Goal: Use online tool/utility: Use online tool/utility

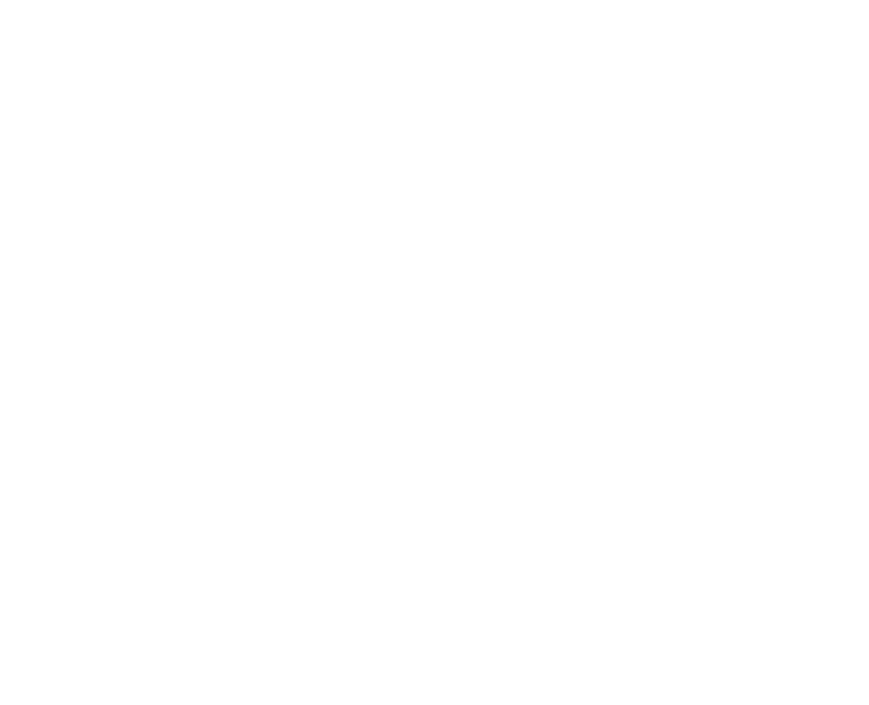
drag, startPoint x: 404, startPoint y: 243, endPoint x: 261, endPoint y: 299, distance: 154.3
click at [261, 299] on div at bounding box center [434, 352] width 869 height 705
drag, startPoint x: 158, startPoint y: 156, endPoint x: 136, endPoint y: 286, distance: 132.1
click at [136, 286] on div "Loading Graspable Math…" at bounding box center [434, 352] width 869 height 705
click at [260, 162] on main "Loading Graspable Math…" at bounding box center [434, 352] width 869 height 705
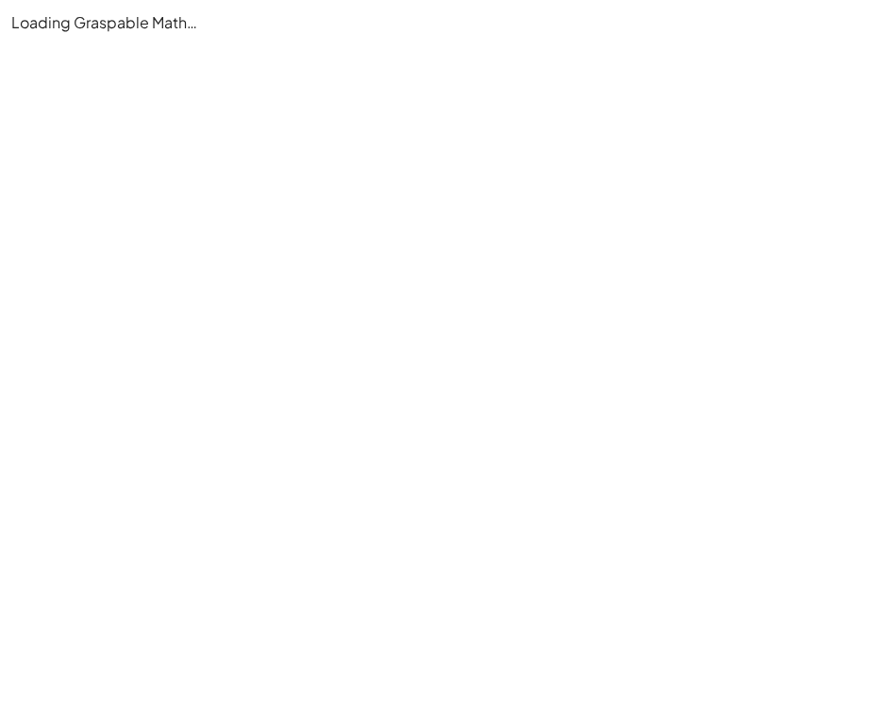
click at [195, 18] on div "Loading Graspable Math…" at bounding box center [434, 22] width 869 height 45
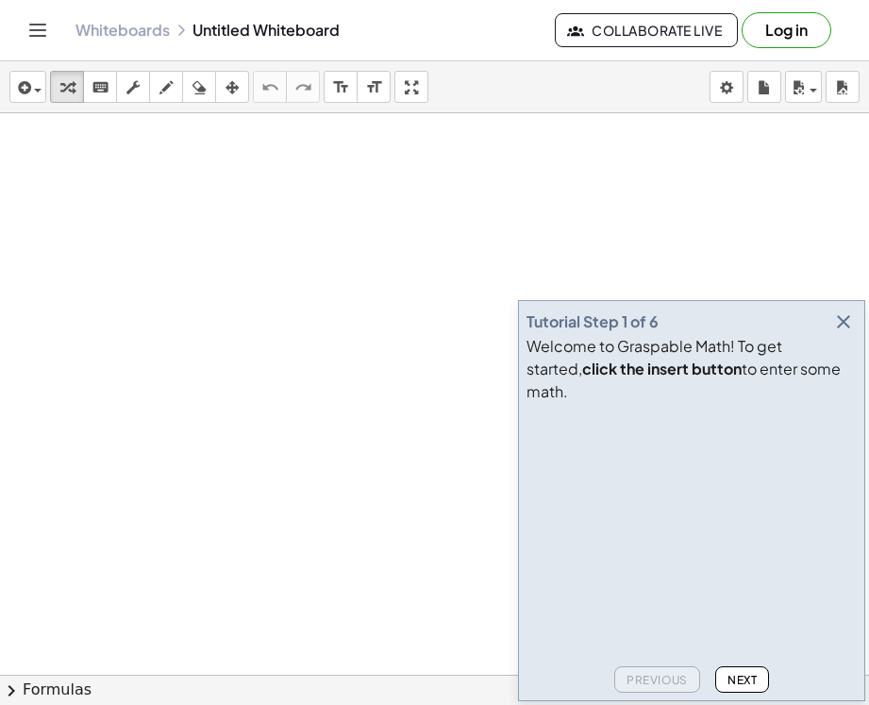
drag, startPoint x: 329, startPoint y: 342, endPoint x: 541, endPoint y: 302, distance: 215.2
click at [541, 302] on div at bounding box center [434, 674] width 869 height 1123
click at [732, 673] on span "Next" at bounding box center [742, 680] width 29 height 14
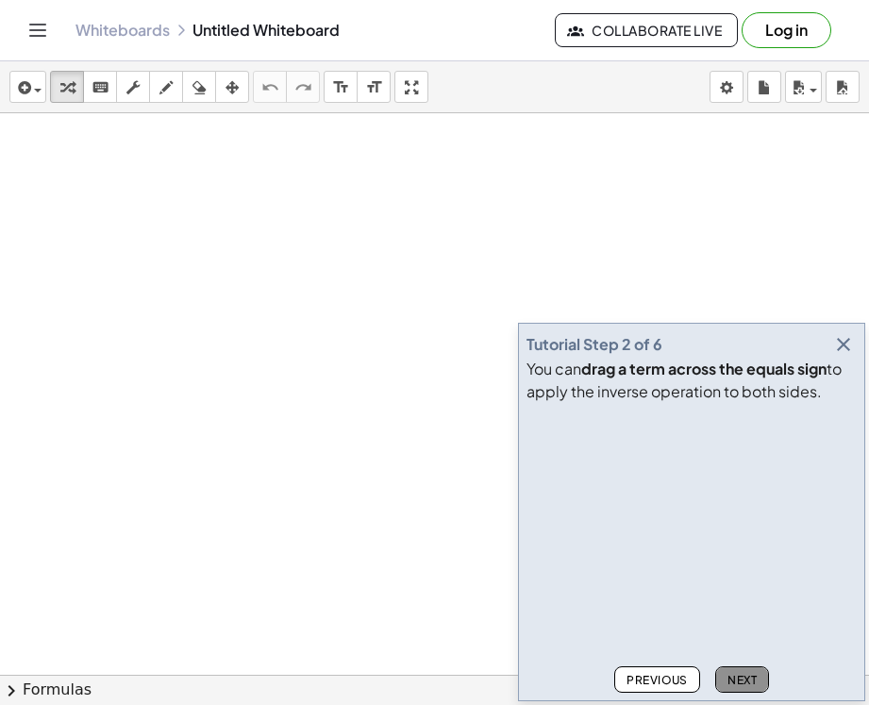
click at [732, 673] on span "Next" at bounding box center [742, 680] width 29 height 14
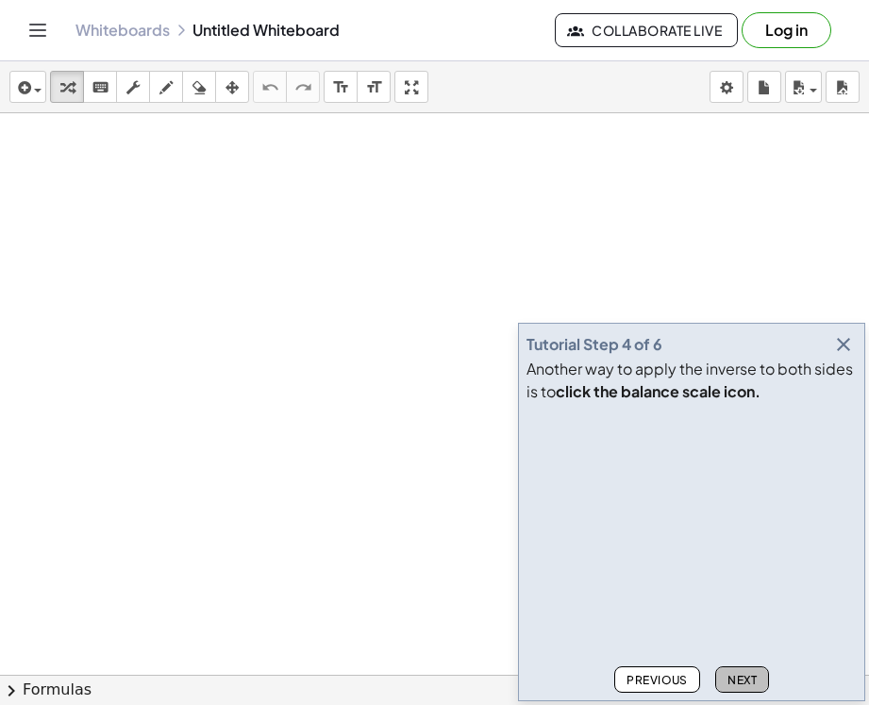
click at [732, 673] on span "Next" at bounding box center [742, 680] width 29 height 14
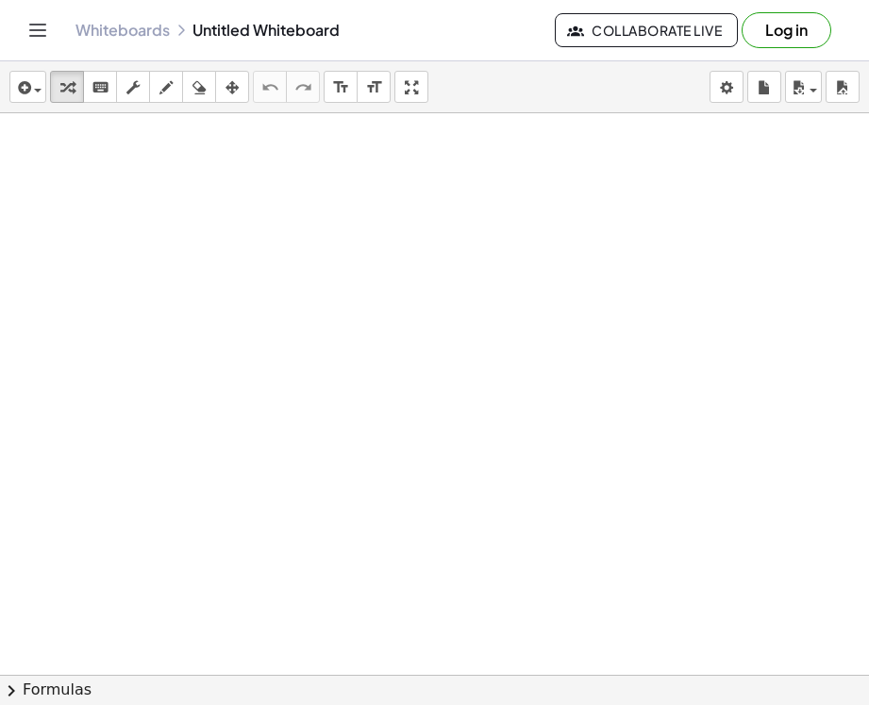
click at [732, 673] on div at bounding box center [434, 674] width 869 height 1123
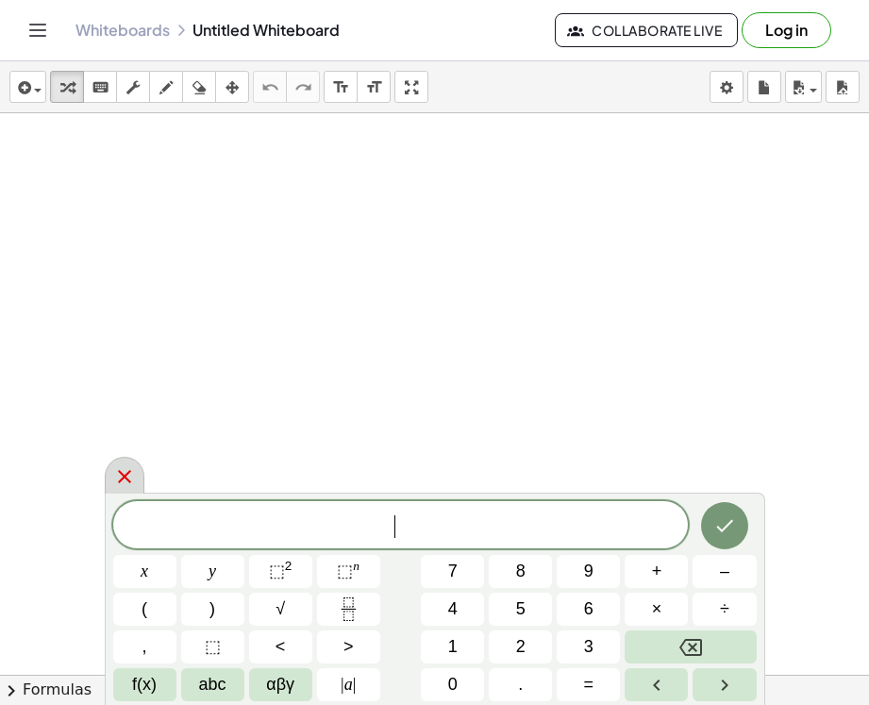
click at [121, 467] on icon at bounding box center [124, 476] width 23 height 23
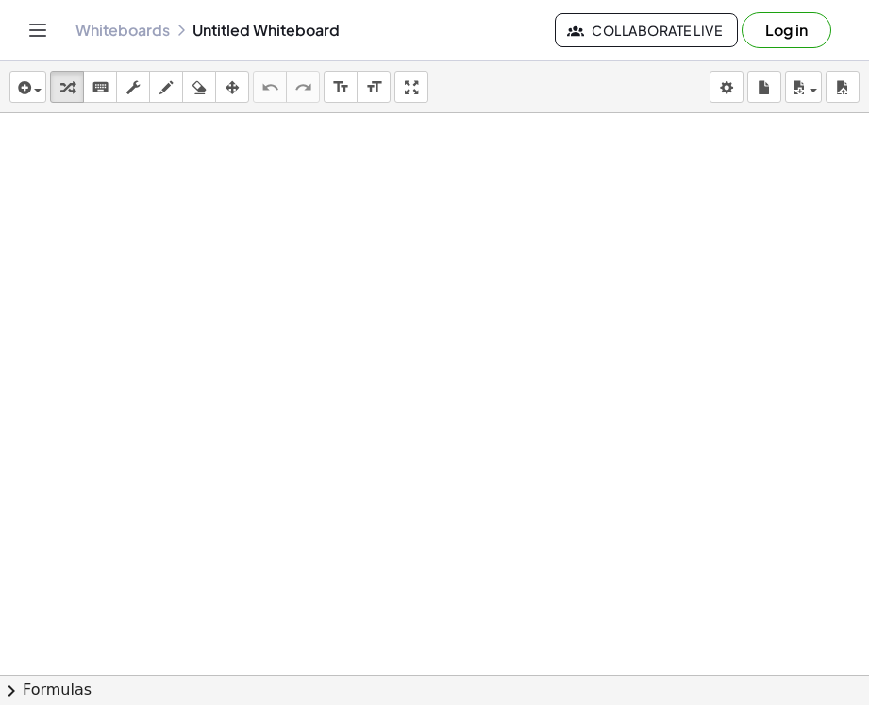
drag, startPoint x: 192, startPoint y: 272, endPoint x: 250, endPoint y: 383, distance: 125.8
click at [251, 383] on div at bounding box center [434, 674] width 869 height 1123
click at [169, 84] on icon "button" at bounding box center [166, 87] width 13 height 23
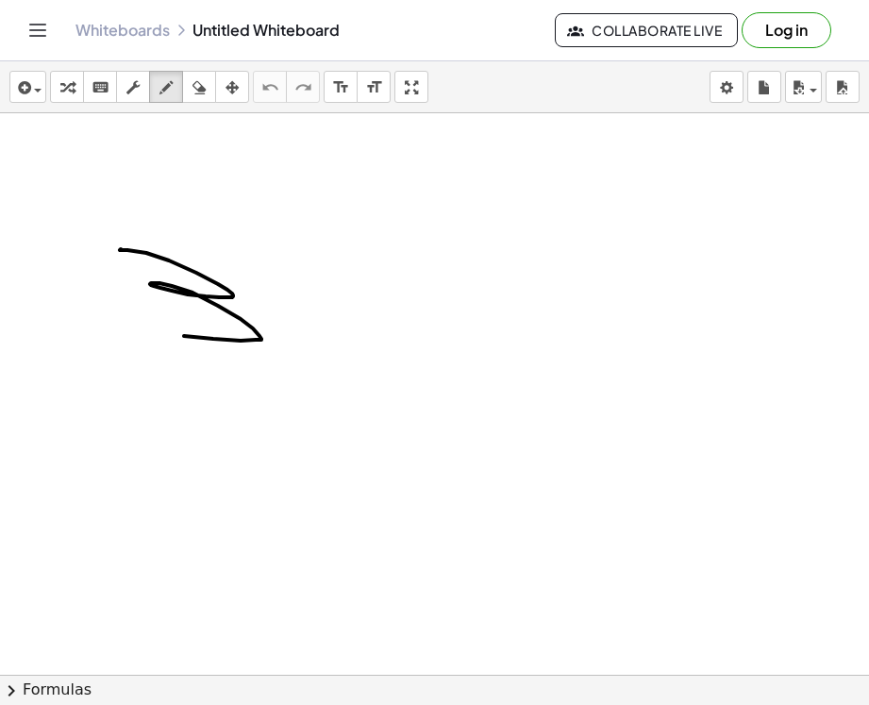
drag, startPoint x: 121, startPoint y: 249, endPoint x: 144, endPoint y: 328, distance: 81.8
click at [144, 328] on div at bounding box center [434, 674] width 869 height 1123
drag, startPoint x: 104, startPoint y: 176, endPoint x: 86, endPoint y: 228, distance: 54.9
click at [86, 228] on div at bounding box center [434, 674] width 869 height 1123
drag, startPoint x: 114, startPoint y: 181, endPoint x: 115, endPoint y: 201, distance: 19.8
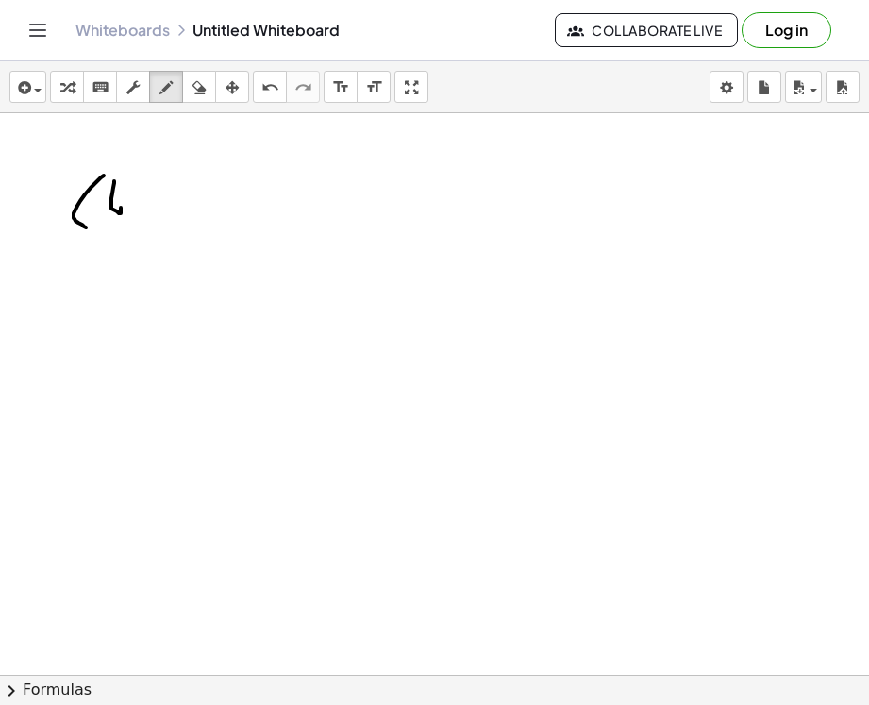
click at [115, 201] on div at bounding box center [434, 674] width 869 height 1123
drag, startPoint x: 146, startPoint y: 190, endPoint x: 139, endPoint y: 216, distance: 27.5
click at [139, 216] on div at bounding box center [434, 674] width 869 height 1123
click at [270, 93] on icon "undo" at bounding box center [271, 87] width 18 height 23
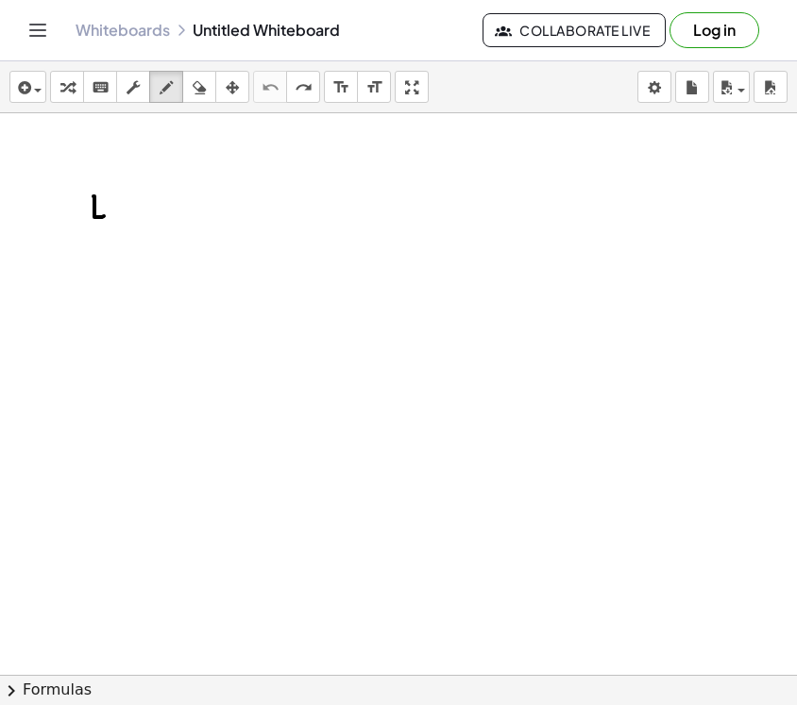
drag, startPoint x: 93, startPoint y: 196, endPoint x: 111, endPoint y: 212, distance: 24.1
click at [114, 213] on div at bounding box center [398, 674] width 797 height 1123
drag, startPoint x: 105, startPoint y: 198, endPoint x: 113, endPoint y: 248, distance: 50.8
click at [113, 248] on div at bounding box center [398, 674] width 797 height 1123
drag, startPoint x: 149, startPoint y: 196, endPoint x: 128, endPoint y: 224, distance: 34.4
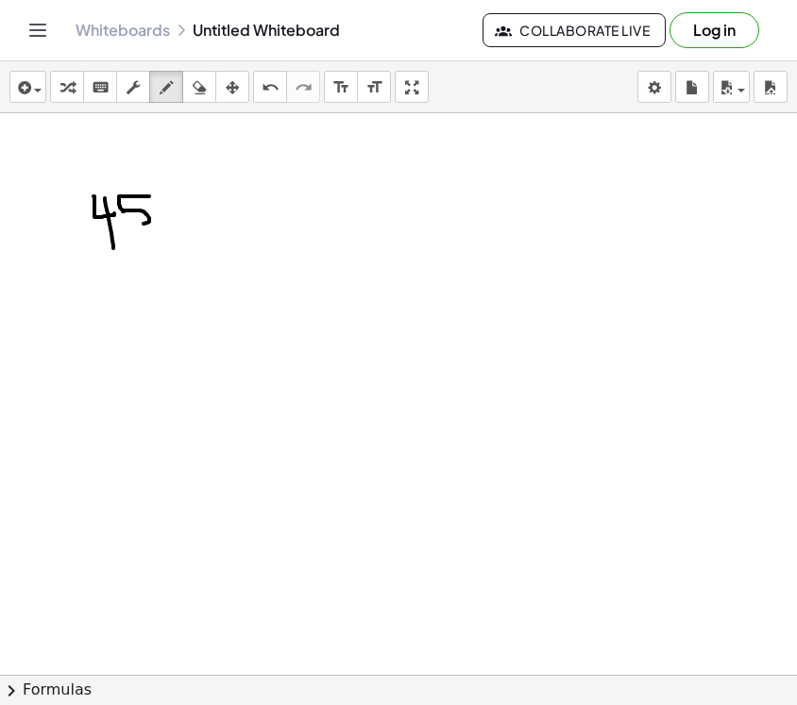
click at [128, 225] on div at bounding box center [398, 674] width 797 height 1123
drag, startPoint x: 236, startPoint y: 218, endPoint x: 199, endPoint y: 224, distance: 37.3
click at [199, 224] on div at bounding box center [398, 674] width 797 height 1123
drag, startPoint x: 211, startPoint y: 246, endPoint x: 272, endPoint y: 246, distance: 60.4
click at [272, 246] on div at bounding box center [398, 674] width 797 height 1123
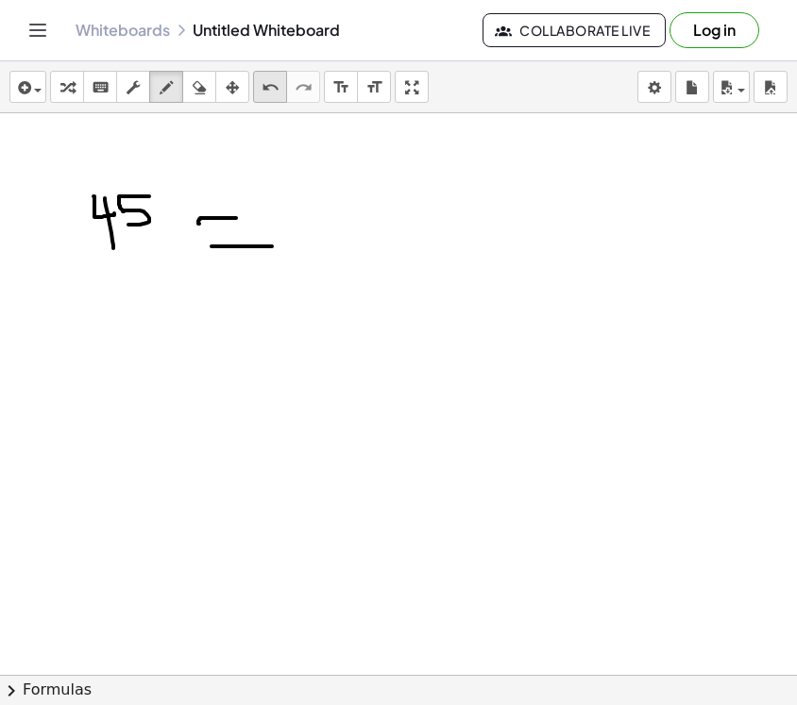
click at [277, 85] on icon "undo" at bounding box center [271, 87] width 18 height 23
click at [257, 81] on button "undo undo" at bounding box center [270, 87] width 34 height 32
drag, startPoint x: 116, startPoint y: 194, endPoint x: 123, endPoint y: 223, distance: 29.1
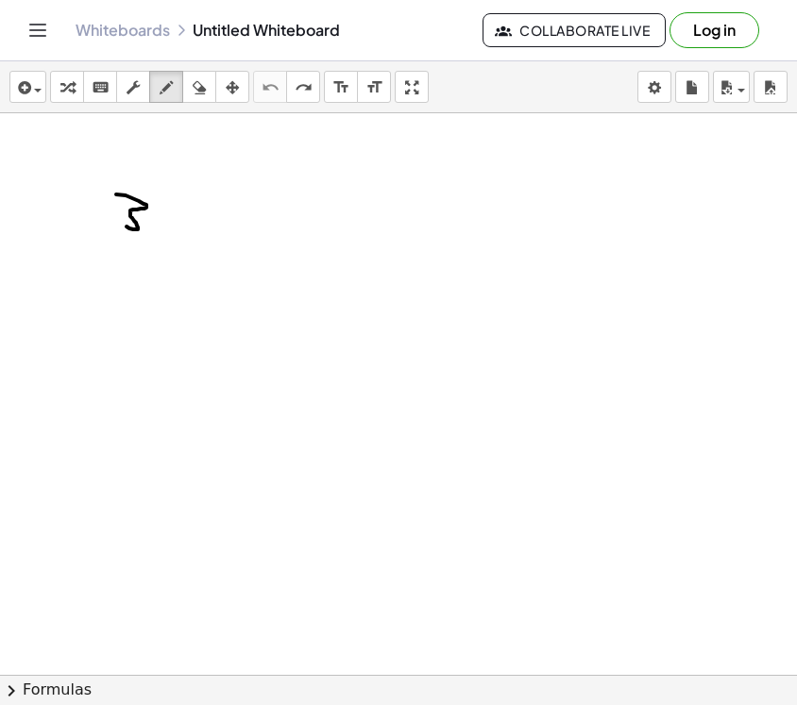
click at [123, 223] on div at bounding box center [398, 674] width 797 height 1123
drag, startPoint x: 174, startPoint y: 192, endPoint x: 174, endPoint y: 206, distance: 14.2
click at [174, 206] on div at bounding box center [398, 674] width 797 height 1123
drag, startPoint x: 242, startPoint y: 178, endPoint x: 256, endPoint y: 191, distance: 18.7
click at [256, 191] on div at bounding box center [398, 674] width 797 height 1123
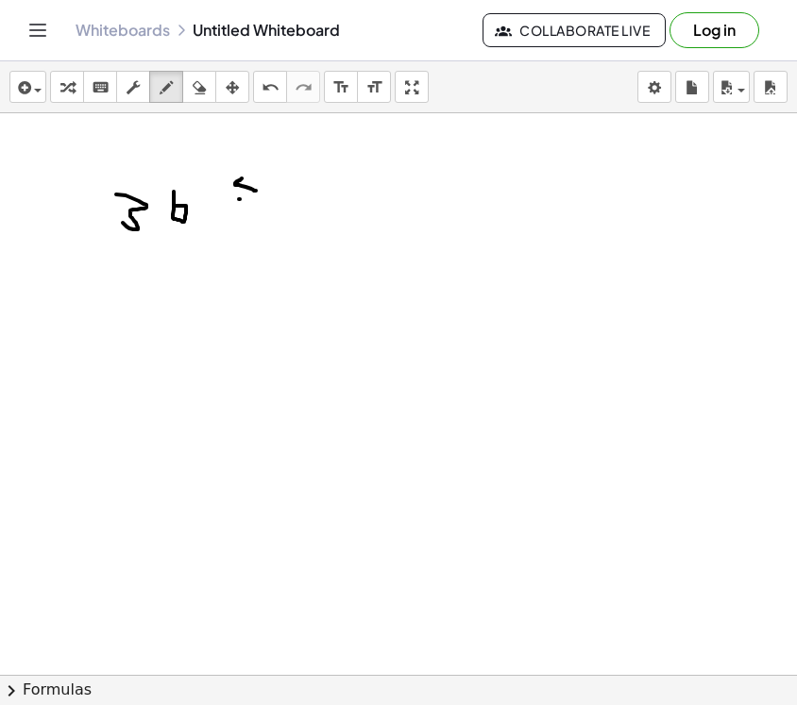
drag, startPoint x: 239, startPoint y: 199, endPoint x: 264, endPoint y: 198, distance: 25.5
click at [264, 199] on div at bounding box center [398, 674] width 797 height 1123
drag, startPoint x: 308, startPoint y: 192, endPoint x: 324, endPoint y: 193, distance: 16.1
click at [324, 193] on div at bounding box center [398, 674] width 797 height 1123
drag, startPoint x: 388, startPoint y: 177, endPoint x: 345, endPoint y: 199, distance: 49.0
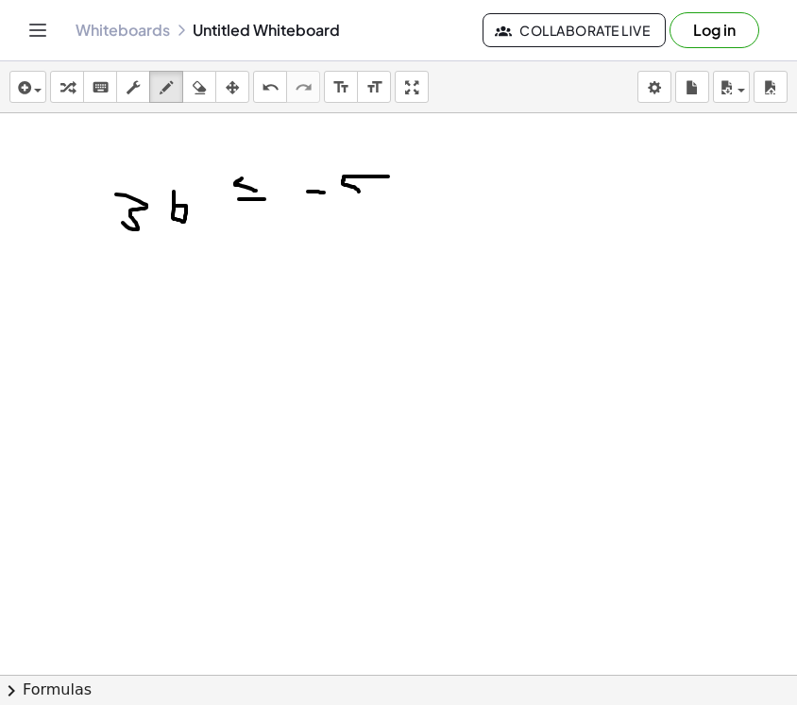
click at [345, 199] on div at bounding box center [398, 674] width 797 height 1123
drag, startPoint x: 383, startPoint y: 194, endPoint x: 401, endPoint y: 188, distance: 18.8
click at [401, 188] on div at bounding box center [398, 674] width 797 height 1123
drag, startPoint x: 432, startPoint y: 183, endPoint x: 431, endPoint y: 210, distance: 26.5
click at [431, 210] on div at bounding box center [398, 674] width 797 height 1123
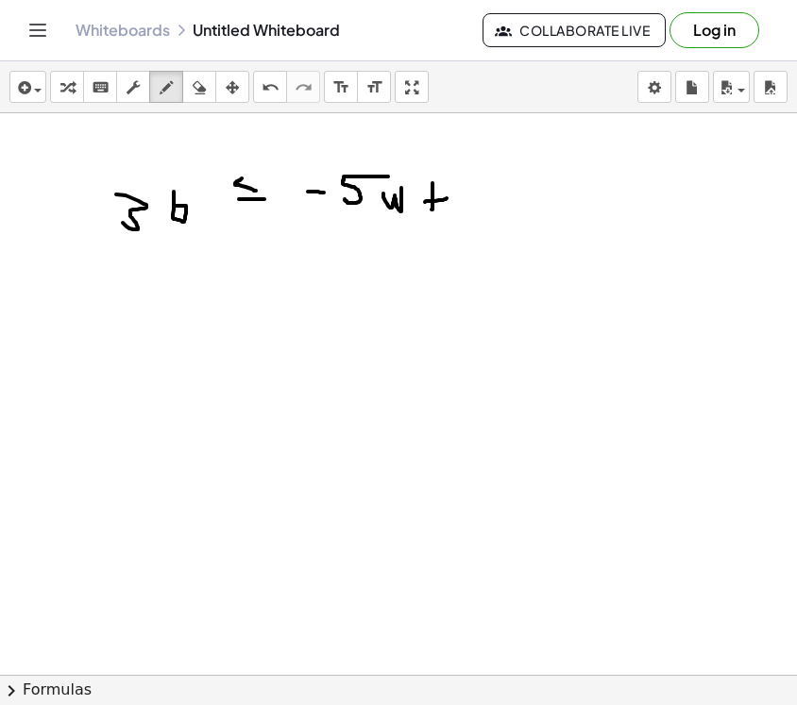
drag, startPoint x: 425, startPoint y: 202, endPoint x: 447, endPoint y: 198, distance: 23.0
click at [447, 198] on div at bounding box center [398, 674] width 797 height 1123
drag, startPoint x: 482, startPoint y: 177, endPoint x: 482, endPoint y: 194, distance: 16.0
click at [482, 194] on div at bounding box center [398, 674] width 797 height 1123
drag, startPoint x: 497, startPoint y: 180, endPoint x: 497, endPoint y: 225, distance: 44.4
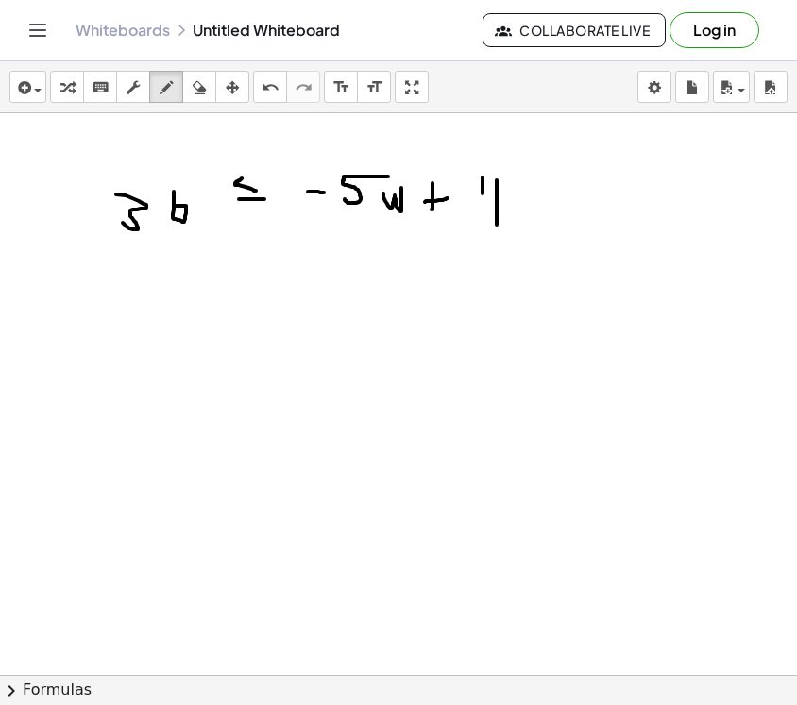
click at [497, 225] on div at bounding box center [398, 674] width 797 height 1123
drag, startPoint x: 561, startPoint y: 166, endPoint x: 562, endPoint y: 202, distance: 35.9
click at [562, 202] on div at bounding box center [398, 674] width 797 height 1123
drag, startPoint x: 536, startPoint y: 216, endPoint x: 565, endPoint y: 216, distance: 28.3
click at [565, 216] on div at bounding box center [398, 674] width 797 height 1123
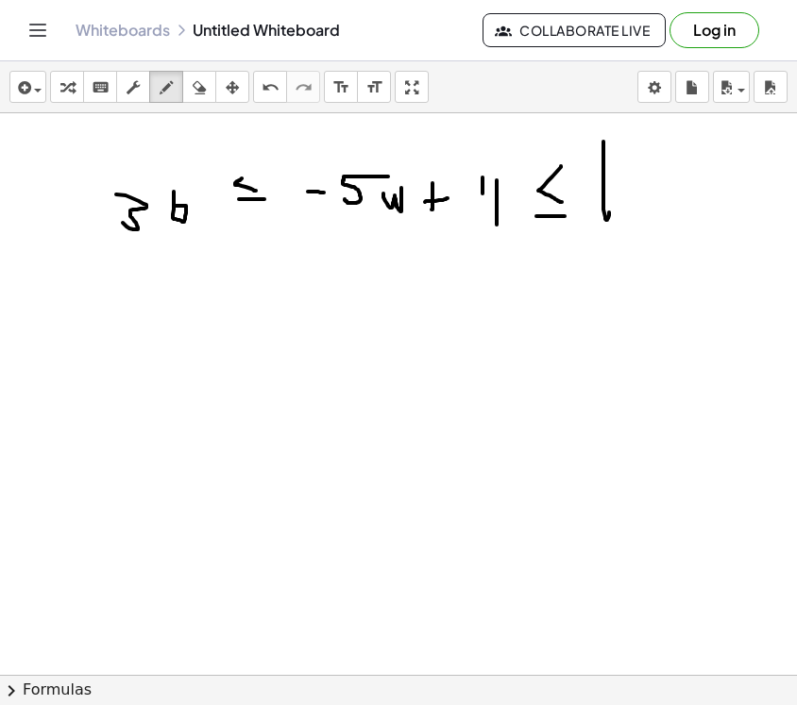
drag, startPoint x: 603, startPoint y: 142, endPoint x: 599, endPoint y: 192, distance: 50.3
click at [599, 191] on div at bounding box center [398, 674] width 797 height 1123
drag, startPoint x: 649, startPoint y: 147, endPoint x: 639, endPoint y: 193, distance: 46.3
click at [639, 193] on div at bounding box center [398, 674] width 797 height 1123
drag, startPoint x: 110, startPoint y: 397, endPoint x: 135, endPoint y: 417, distance: 32.9
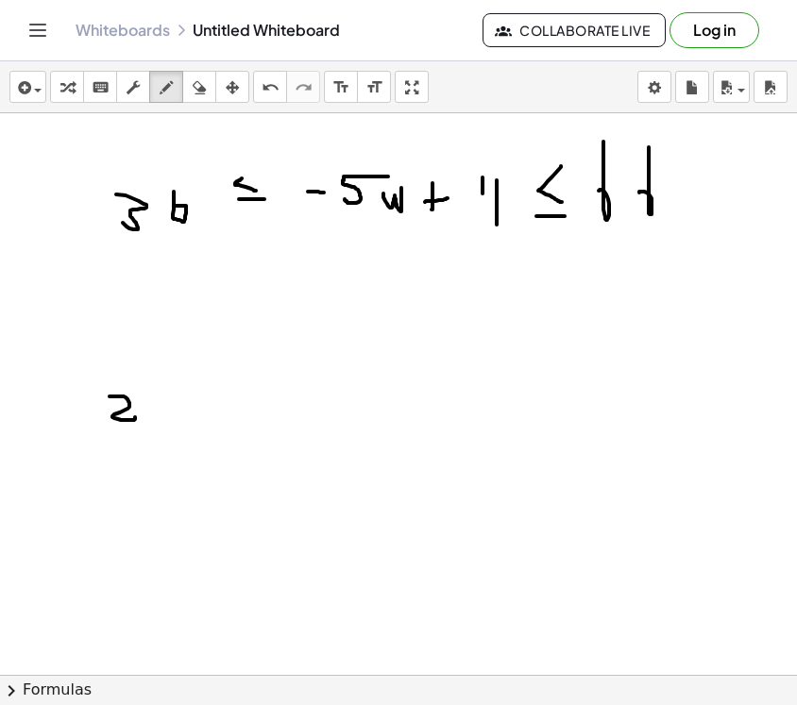
click at [135, 417] on div at bounding box center [398, 674] width 797 height 1123
drag, startPoint x: 165, startPoint y: 387, endPoint x: 155, endPoint y: 418, distance: 32.8
click at [155, 419] on div at bounding box center [398, 674] width 797 height 1123
drag, startPoint x: 224, startPoint y: 385, endPoint x: 237, endPoint y: 410, distance: 27.9
click at [237, 410] on div at bounding box center [398, 674] width 797 height 1123
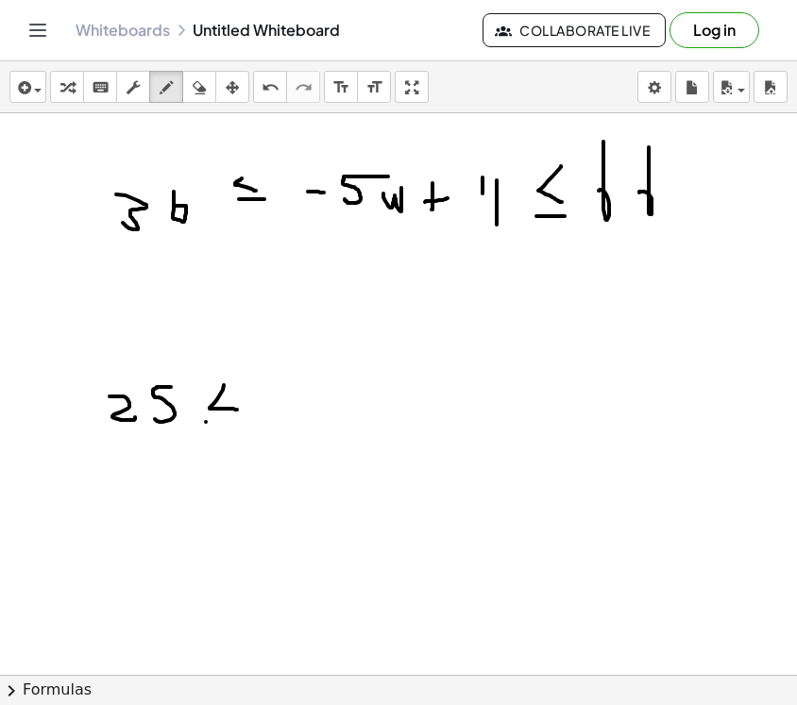
drag, startPoint x: 206, startPoint y: 422, endPoint x: 237, endPoint y: 422, distance: 31.2
click at [236, 422] on div at bounding box center [398, 674] width 797 height 1123
drag, startPoint x: 273, startPoint y: 391, endPoint x: 297, endPoint y: 391, distance: 24.5
click at [297, 391] on div at bounding box center [398, 674] width 797 height 1123
drag, startPoint x: 346, startPoint y: 366, endPoint x: 315, endPoint y: 398, distance: 44.7
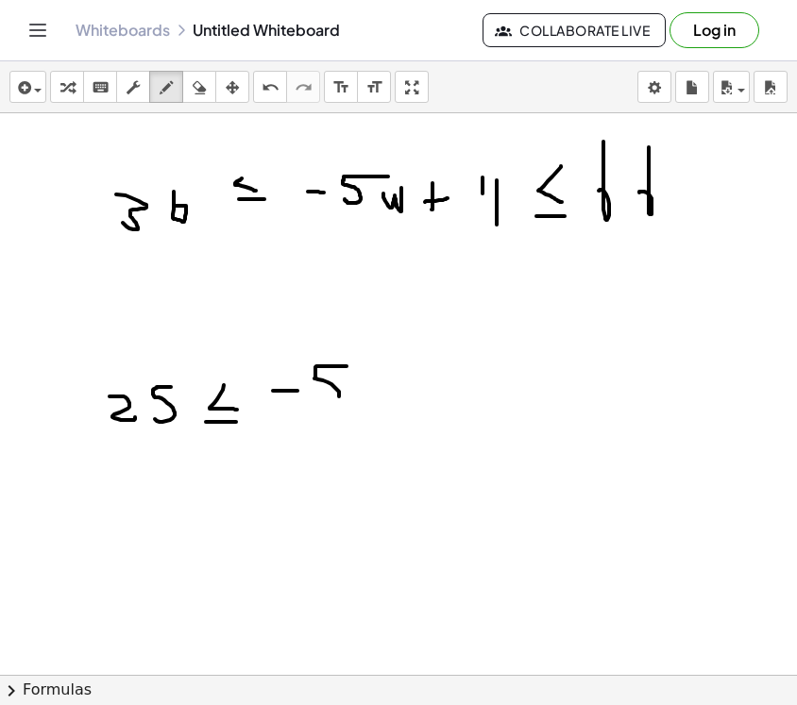
click at [315, 398] on div at bounding box center [398, 674] width 797 height 1123
drag, startPoint x: 361, startPoint y: 382, endPoint x: 392, endPoint y: 385, distance: 31.3
click at [394, 385] on div at bounding box center [398, 674] width 797 height 1123
drag, startPoint x: 450, startPoint y: 370, endPoint x: 461, endPoint y: 400, distance: 31.9
click at [461, 400] on div at bounding box center [398, 674] width 797 height 1123
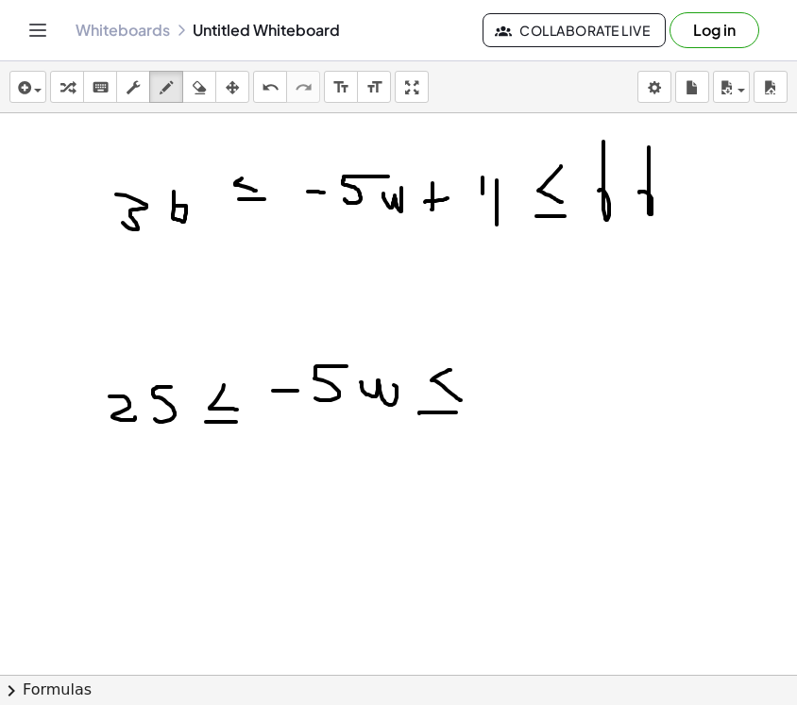
drag, startPoint x: 419, startPoint y: 413, endPoint x: 457, endPoint y: 413, distance: 37.8
click at [457, 413] on div at bounding box center [398, 674] width 797 height 1123
drag, startPoint x: 506, startPoint y: 370, endPoint x: 481, endPoint y: 397, distance: 36.7
click at [481, 397] on div at bounding box center [398, 674] width 797 height 1123
drag, startPoint x: 539, startPoint y: 359, endPoint x: 519, endPoint y: 393, distance: 39.3
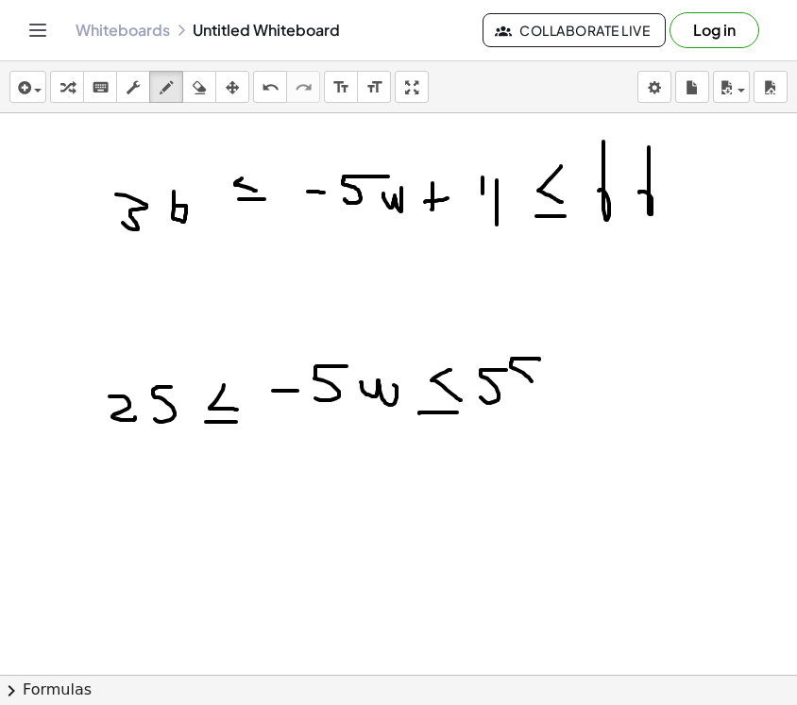
click at [519, 394] on div at bounding box center [398, 674] width 797 height 1123
drag, startPoint x: 172, startPoint y: 508, endPoint x: 175, endPoint y: 536, distance: 28.5
click at [175, 536] on div at bounding box center [398, 674] width 797 height 1123
drag, startPoint x: 147, startPoint y: 545, endPoint x: 190, endPoint y: 545, distance: 42.5
click at [190, 545] on div at bounding box center [398, 674] width 797 height 1123
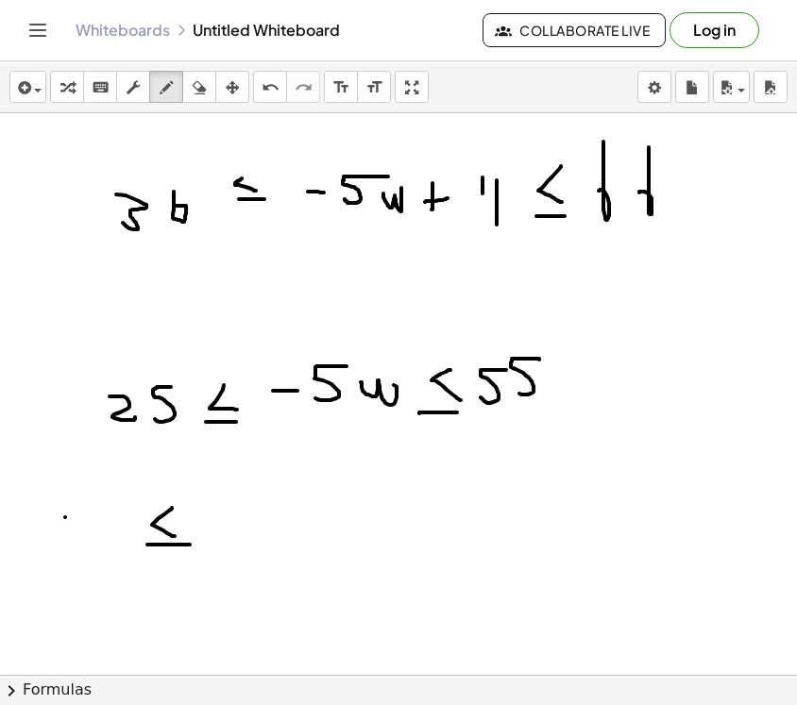
drag, startPoint x: 65, startPoint y: 517, endPoint x: 93, endPoint y: 517, distance: 27.4
click at [93, 517] on div at bounding box center [398, 674] width 797 height 1123
drag, startPoint x: 118, startPoint y: 496, endPoint x: 118, endPoint y: 529, distance: 33.0
click at [118, 529] on div at bounding box center [398, 674] width 797 height 1123
drag, startPoint x: 138, startPoint y: 498, endPoint x: 138, endPoint y: 523, distance: 24.5
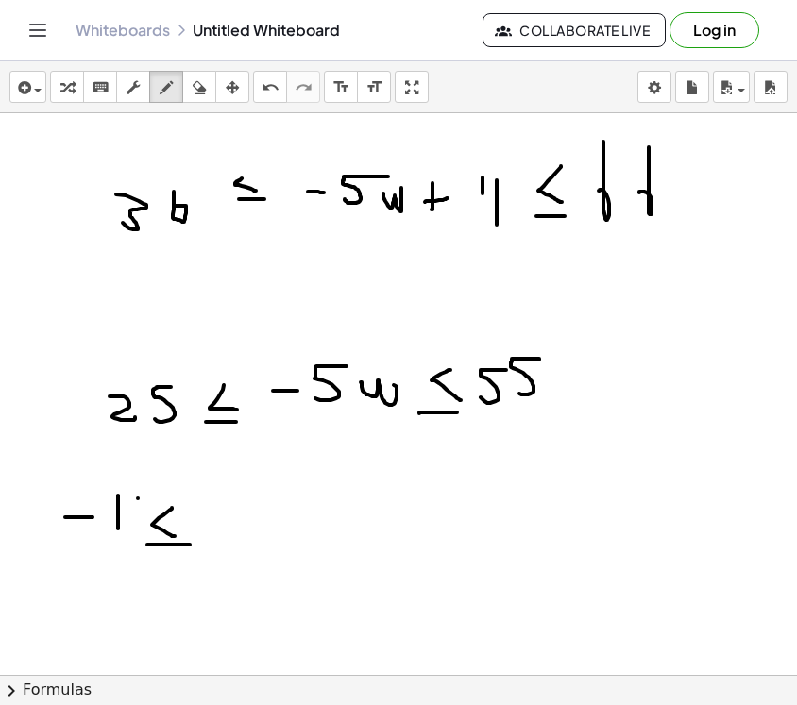
click at [138, 523] on div at bounding box center [398, 674] width 797 height 1123
drag, startPoint x: 225, startPoint y: 502, endPoint x: 255, endPoint y: 501, distance: 30.2
click at [255, 501] on div at bounding box center [398, 674] width 797 height 1123
drag, startPoint x: 307, startPoint y: 502, endPoint x: 313, endPoint y: 522, distance: 20.9
click at [313, 522] on div at bounding box center [398, 674] width 797 height 1123
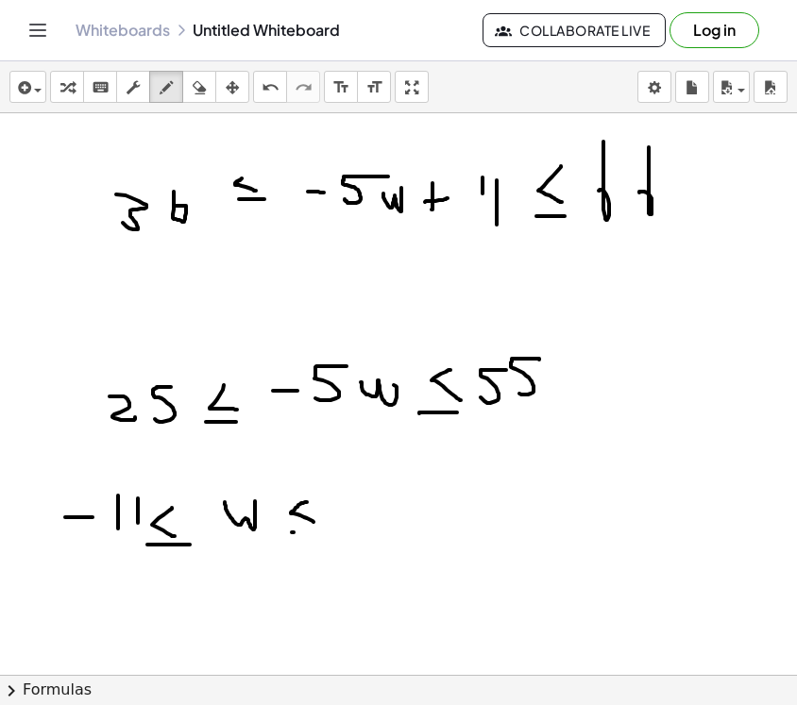
click at [301, 532] on div at bounding box center [398, 674] width 797 height 1123
drag, startPoint x: 350, startPoint y: 506, endPoint x: 362, endPoint y: 506, distance: 11.3
click at [362, 506] on div at bounding box center [398, 674] width 797 height 1123
drag, startPoint x: 411, startPoint y: 483, endPoint x: 378, endPoint y: 512, distance: 43.5
click at [379, 513] on div at bounding box center [398, 674] width 797 height 1123
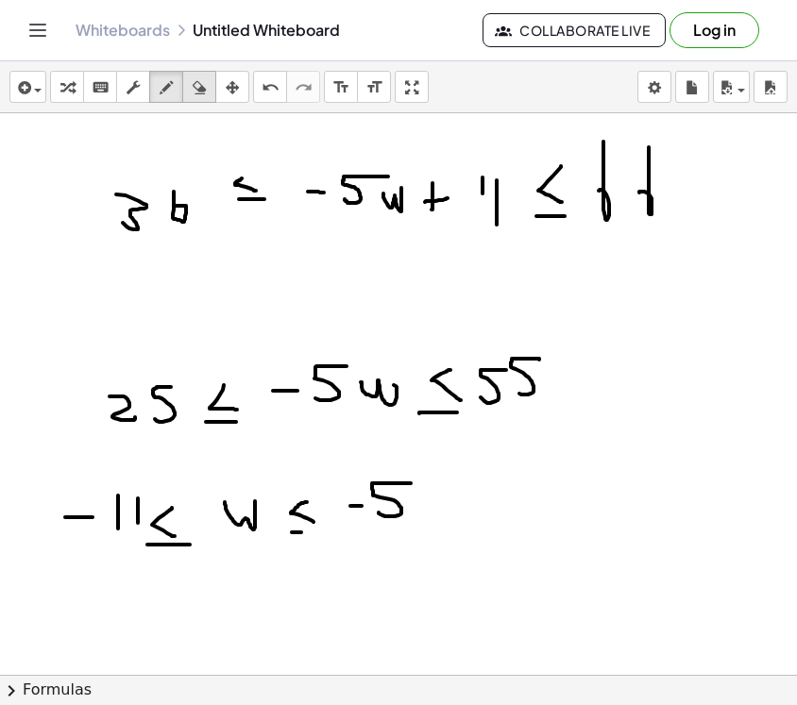
click at [196, 86] on icon "button" at bounding box center [199, 87] width 13 height 23
click at [151, 85] on button "draw" at bounding box center [166, 87] width 34 height 32
click at [663, 82] on body "Graspable Math Activities Get Started Activity Bank Assigned Work Classes White…" at bounding box center [398, 352] width 797 height 705
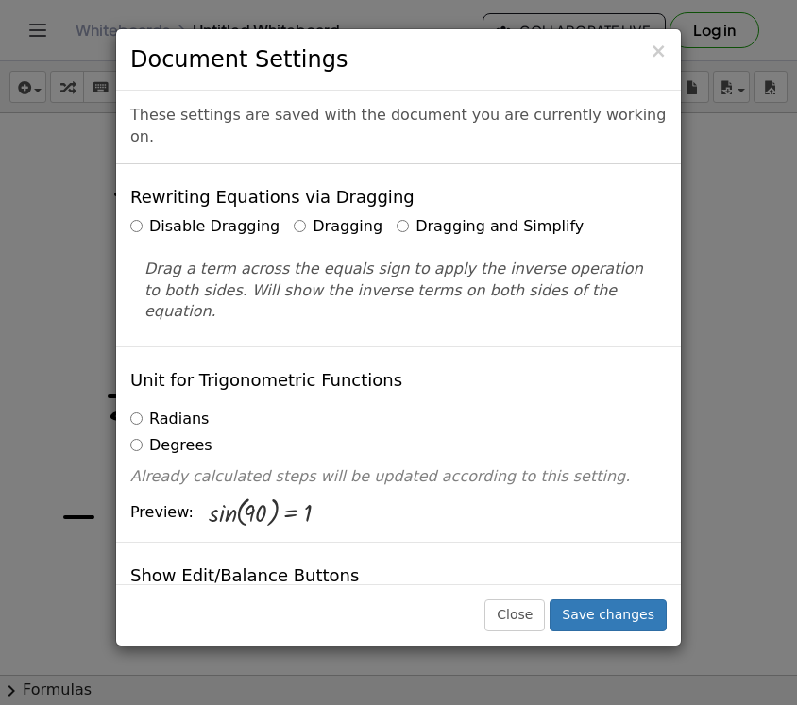
click at [663, 82] on div "× Document Settings" at bounding box center [398, 59] width 565 height 61
click at [691, 207] on div "× Document Settings These settings are saved with the document you are currentl…" at bounding box center [398, 352] width 797 height 705
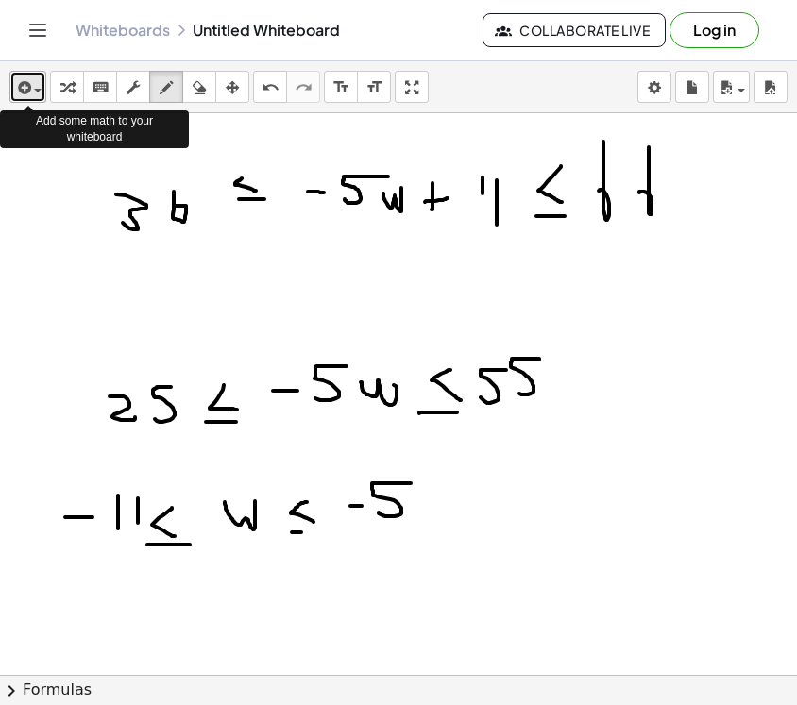
click at [28, 80] on icon "button" at bounding box center [22, 87] width 17 height 23
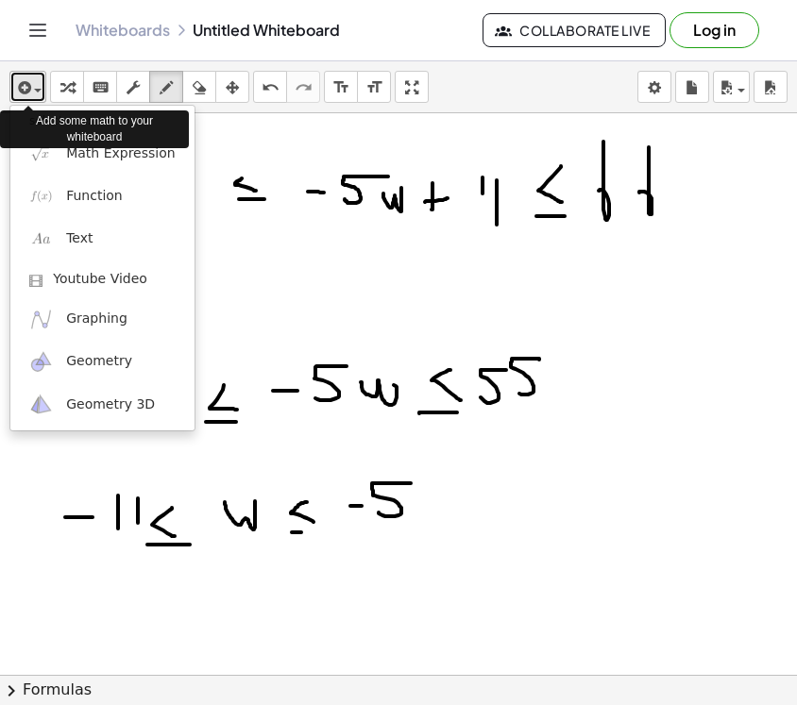
click at [28, 80] on icon "button" at bounding box center [22, 87] width 17 height 23
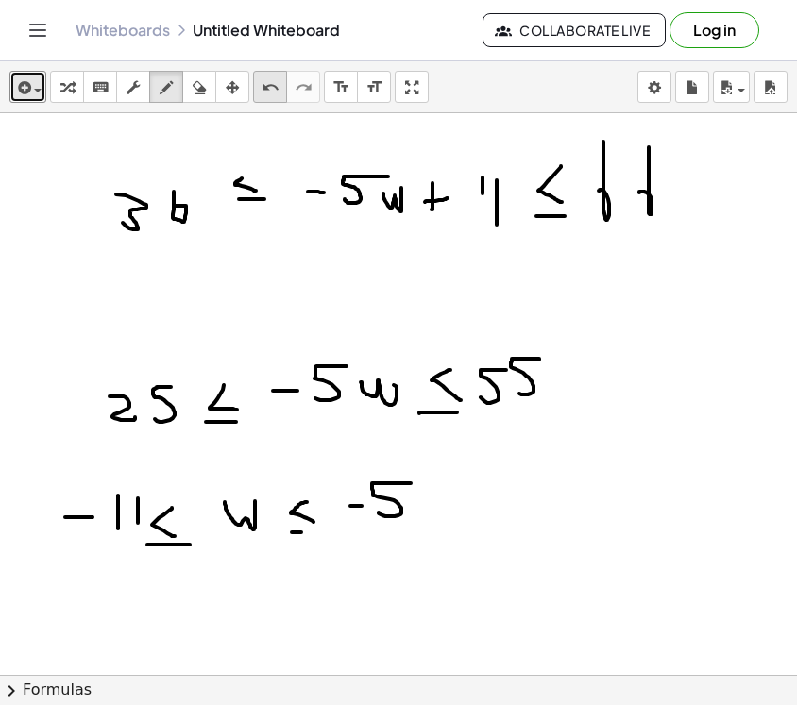
click at [272, 87] on icon "undo" at bounding box center [271, 87] width 18 height 23
click at [270, 82] on icon "undo" at bounding box center [271, 87] width 18 height 23
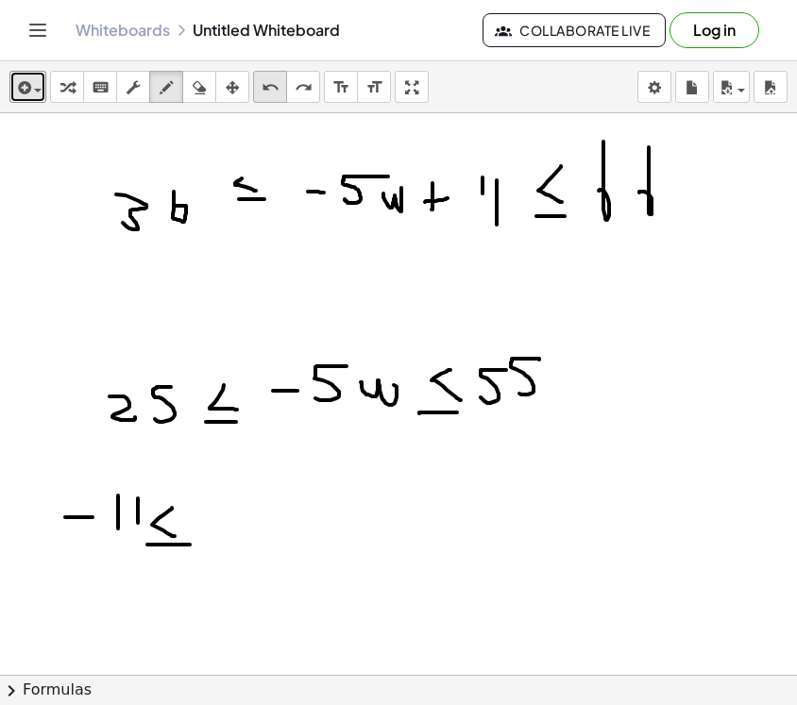
click at [270, 82] on icon "undo" at bounding box center [271, 87] width 18 height 23
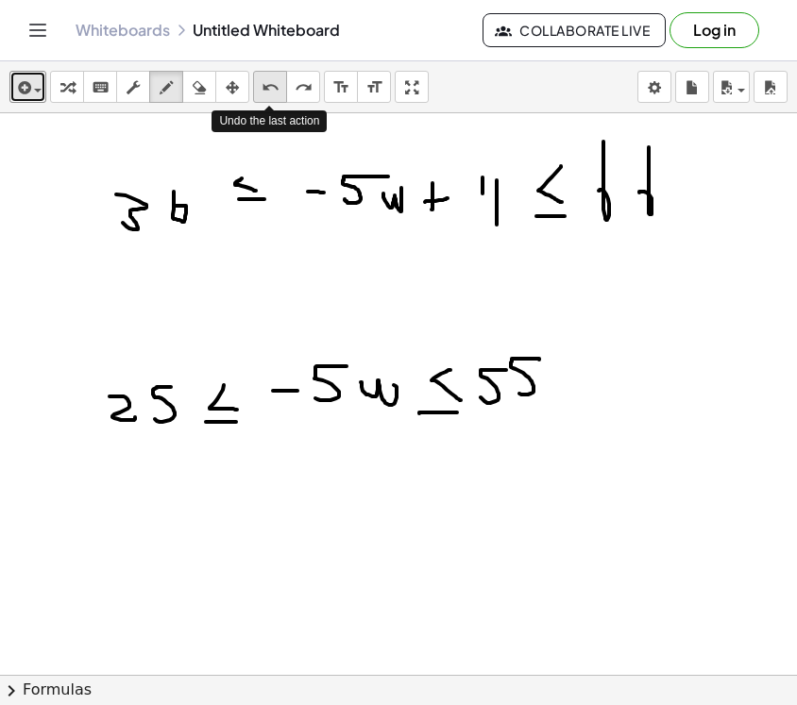
click at [270, 82] on icon "undo" at bounding box center [271, 87] width 18 height 23
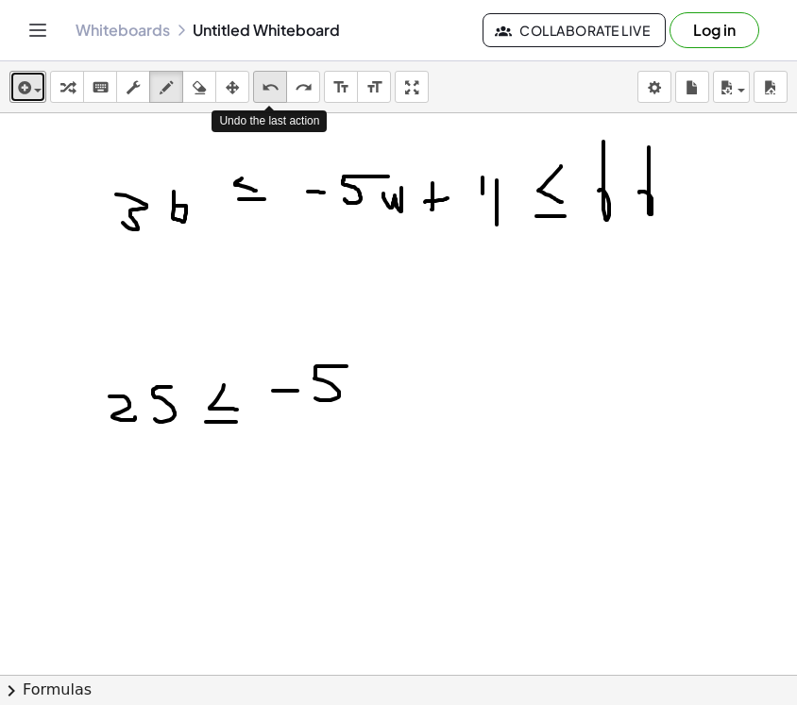
click at [270, 82] on icon "undo" at bounding box center [271, 87] width 18 height 23
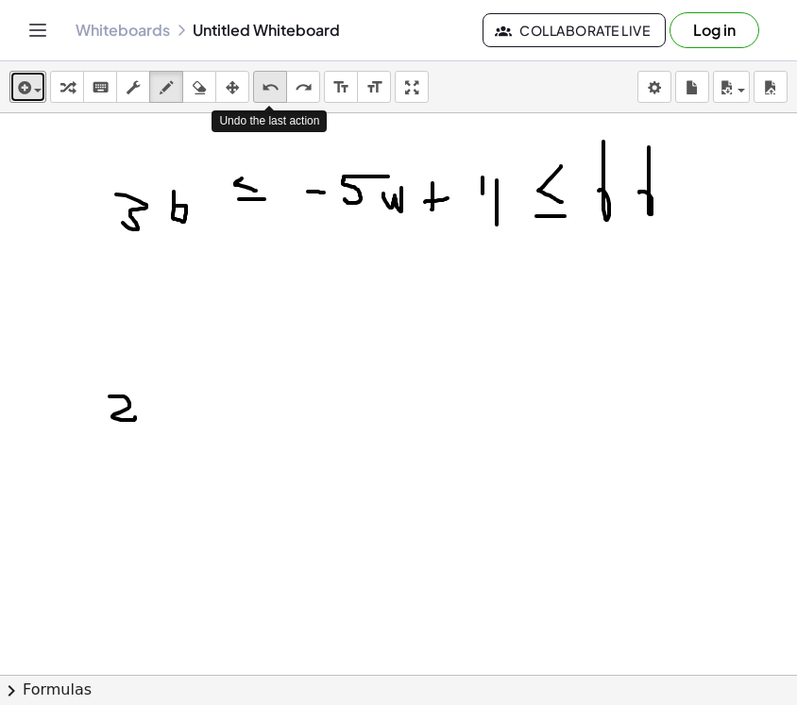
click at [270, 82] on icon "undo" at bounding box center [271, 87] width 18 height 23
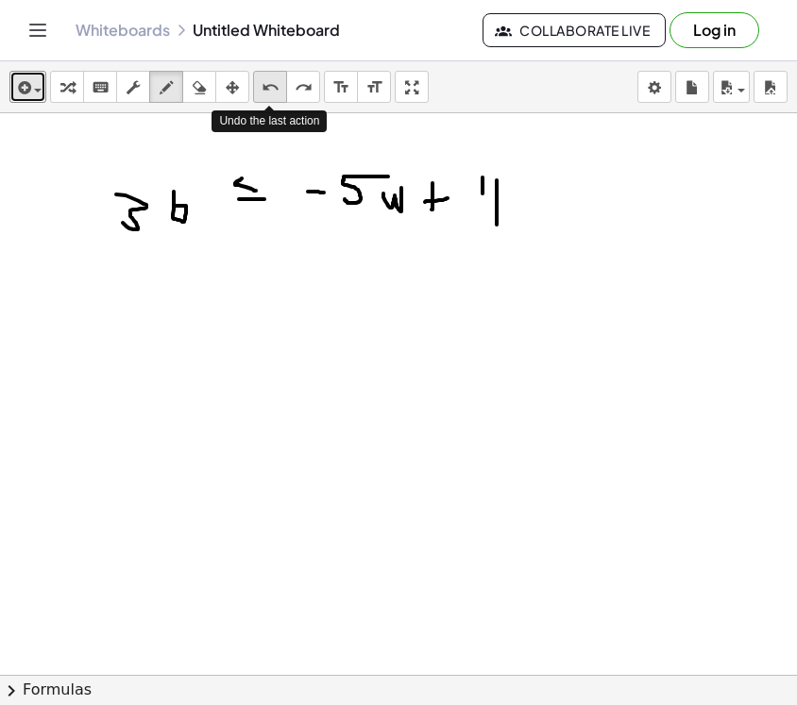
click at [270, 82] on icon "undo" at bounding box center [271, 87] width 18 height 23
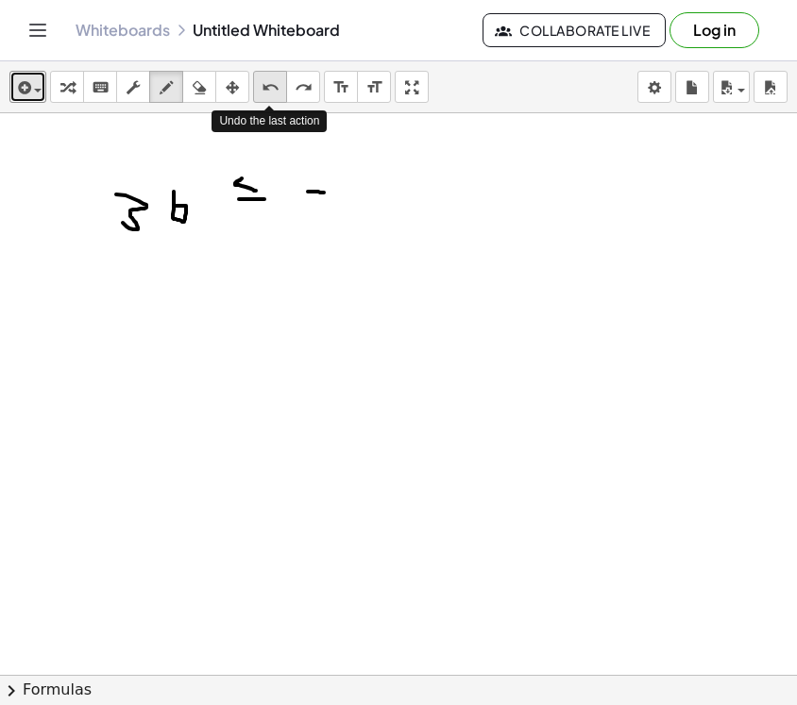
click at [270, 82] on icon "undo" at bounding box center [271, 87] width 18 height 23
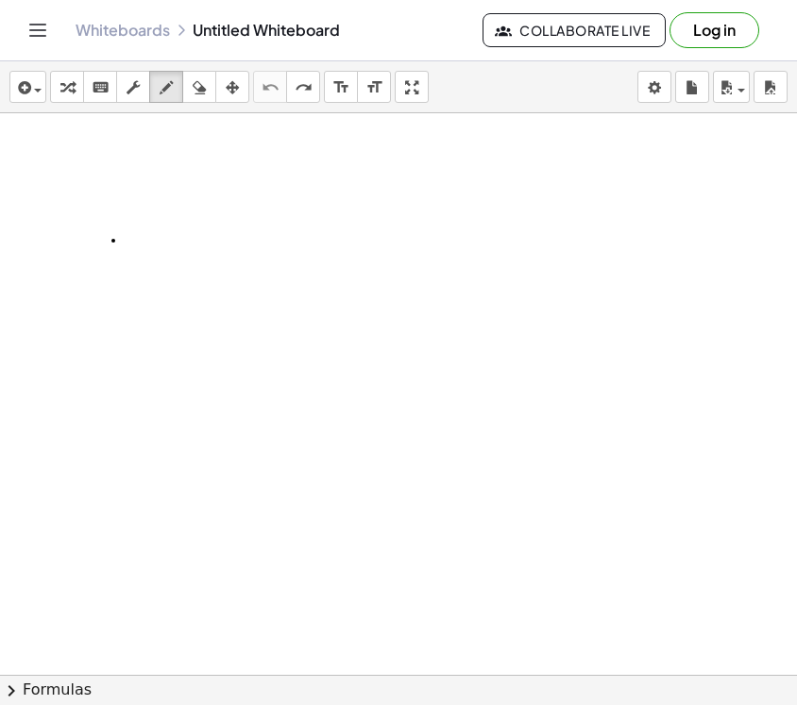
drag, startPoint x: 113, startPoint y: 241, endPoint x: 134, endPoint y: 241, distance: 20.8
click at [134, 241] on div at bounding box center [398, 674] width 797 height 1123
drag, startPoint x: 165, startPoint y: 221, endPoint x: 165, endPoint y: 246, distance: 25.5
click at [165, 246] on div at bounding box center [398, 674] width 797 height 1123
drag, startPoint x: 190, startPoint y: 220, endPoint x: 217, endPoint y: 241, distance: 34.4
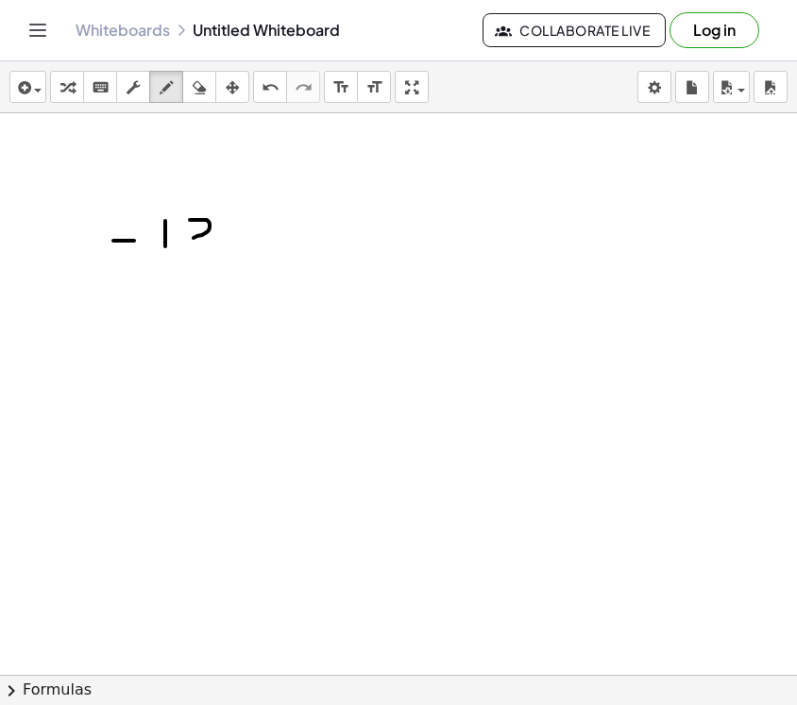
click at [217, 242] on div at bounding box center [398, 674] width 797 height 1123
drag, startPoint x: 275, startPoint y: 198, endPoint x: 278, endPoint y: 224, distance: 25.6
click at [278, 224] on div at bounding box center [398, 674] width 797 height 1123
drag, startPoint x: 246, startPoint y: 232, endPoint x: 290, endPoint y: 232, distance: 43.4
click at [290, 232] on div at bounding box center [398, 674] width 797 height 1123
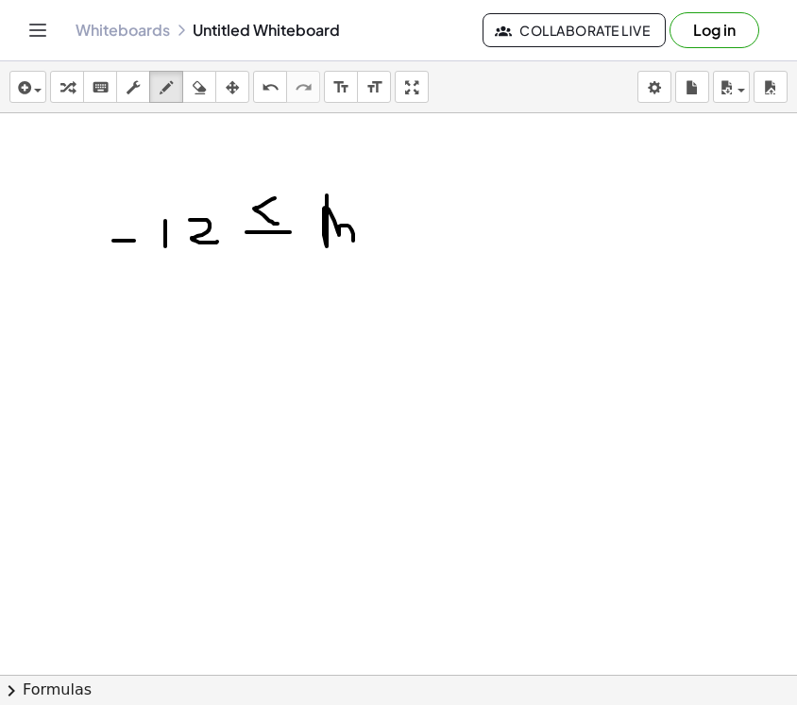
drag, startPoint x: 327, startPoint y: 195, endPoint x: 352, endPoint y: 241, distance: 52.0
click at [352, 241] on div at bounding box center [398, 674] width 797 height 1123
click at [269, 86] on icon "undo" at bounding box center [271, 87] width 18 height 23
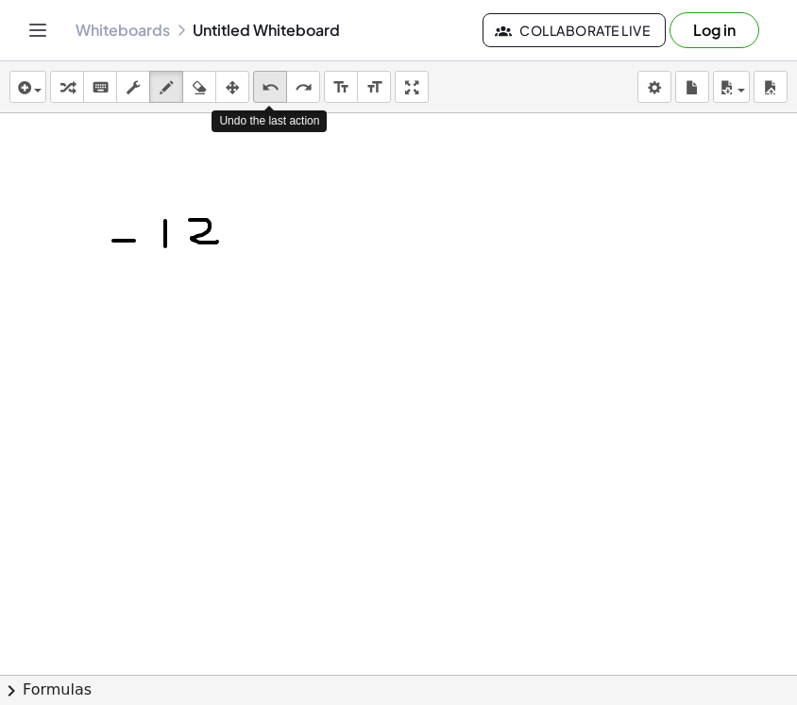
click at [269, 86] on icon "undo" at bounding box center [271, 87] width 18 height 23
drag, startPoint x: 45, startPoint y: 171, endPoint x: 49, endPoint y: 183, distance: 12.8
click at [49, 183] on div at bounding box center [398, 674] width 797 height 1123
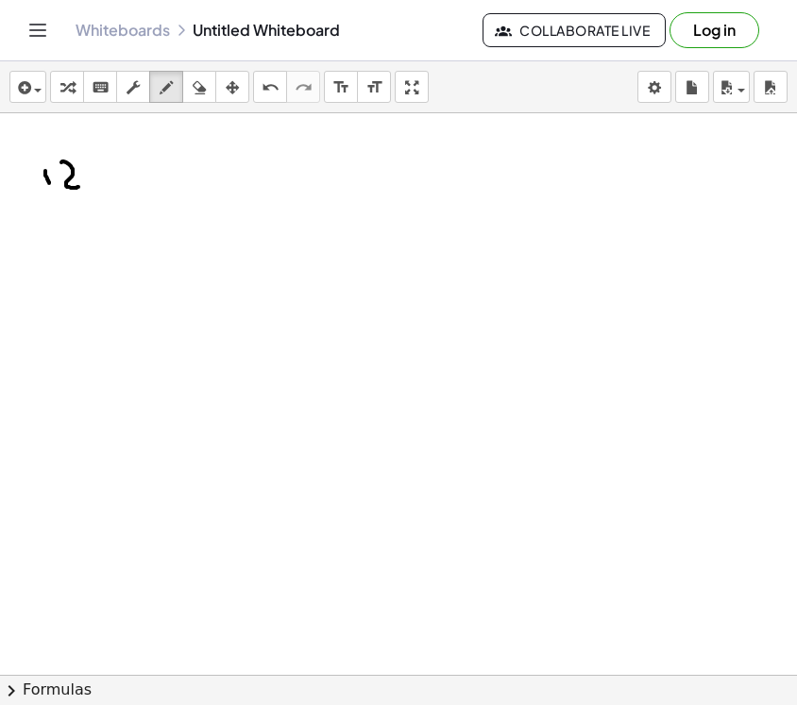
drag, startPoint x: 61, startPoint y: 162, endPoint x: 79, endPoint y: 187, distance: 30.4
click at [79, 187] on div at bounding box center [398, 674] width 797 height 1123
drag, startPoint x: 46, startPoint y: 275, endPoint x: 68, endPoint y: 292, distance: 27.6
click at [68, 292] on div at bounding box center [398, 674] width 797 height 1123
drag, startPoint x: 84, startPoint y: 269, endPoint x: 90, endPoint y: 295, distance: 27.0
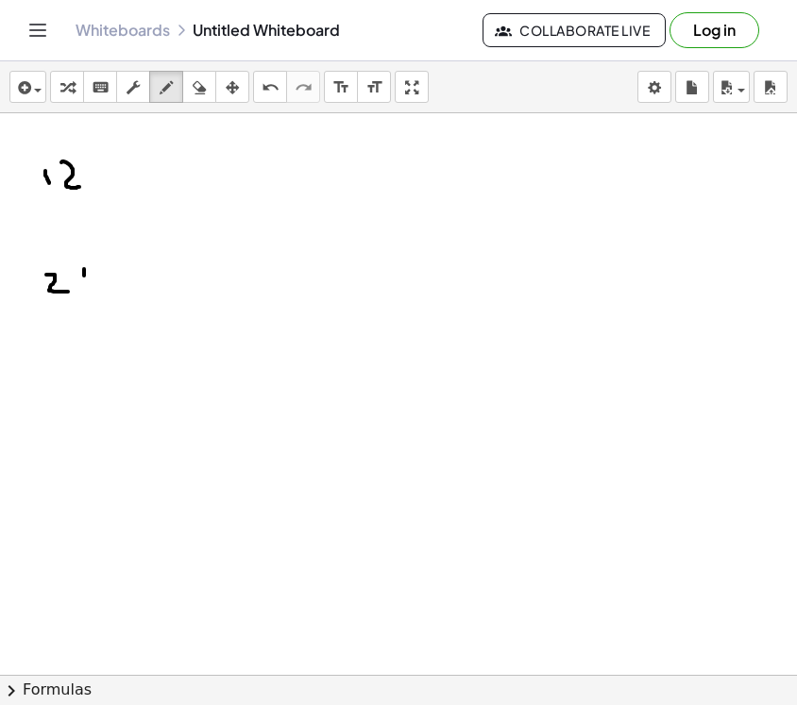
click at [90, 295] on div at bounding box center [398, 674] width 797 height 1123
drag, startPoint x: 100, startPoint y: 262, endPoint x: 109, endPoint y: 286, distance: 26.0
click at [109, 286] on div at bounding box center [398, 674] width 797 height 1123
drag, startPoint x: 99, startPoint y: 228, endPoint x: 137, endPoint y: 245, distance: 41.0
click at [137, 245] on div at bounding box center [398, 674] width 797 height 1123
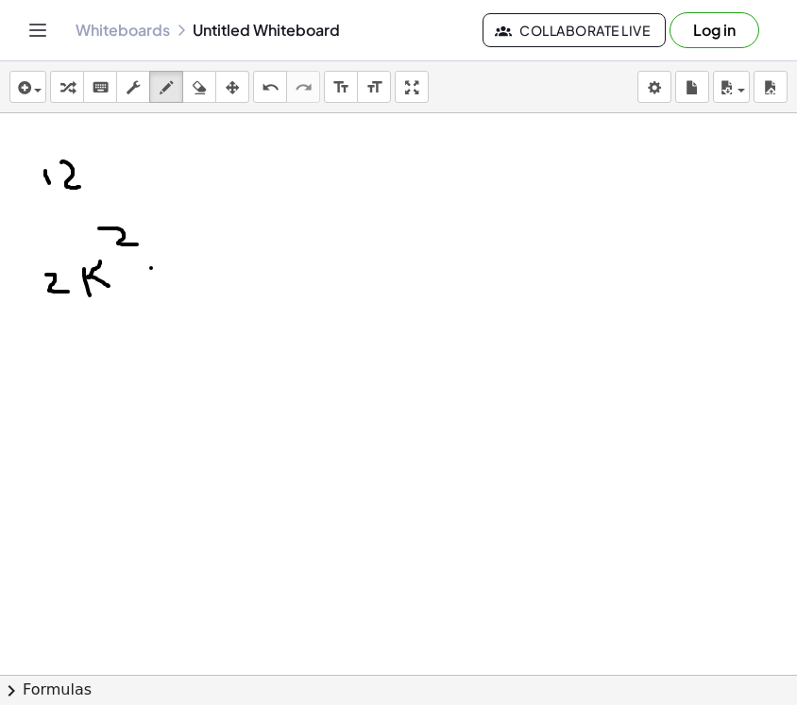
drag, startPoint x: 151, startPoint y: 268, endPoint x: 161, endPoint y: 268, distance: 10.4
click at [161, 268] on div at bounding box center [398, 674] width 797 height 1123
drag, startPoint x: 189, startPoint y: 258, endPoint x: 189, endPoint y: 279, distance: 21.7
click at [189, 279] on div at bounding box center [398, 674] width 797 height 1123
drag, startPoint x: 205, startPoint y: 256, endPoint x: 231, endPoint y: 272, distance: 30.9
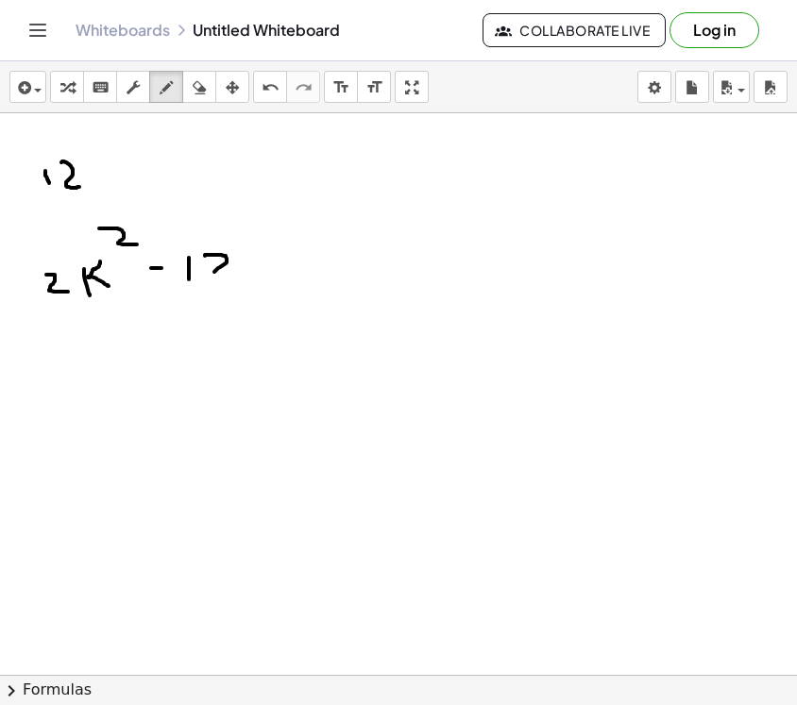
click at [231, 273] on div at bounding box center [398, 674] width 797 height 1123
drag, startPoint x: 246, startPoint y: 252, endPoint x: 246, endPoint y: 277, distance: 24.5
click at [246, 277] on div at bounding box center [398, 674] width 797 height 1123
drag, startPoint x: 264, startPoint y: 248, endPoint x: 276, endPoint y: 267, distance: 22.0
click at [276, 267] on div at bounding box center [398, 674] width 797 height 1123
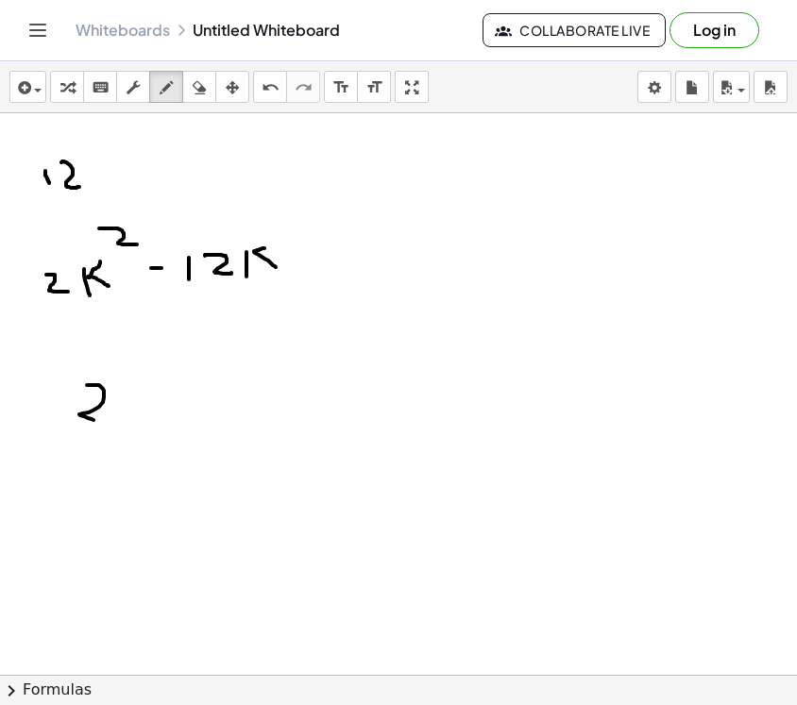
drag, startPoint x: 87, startPoint y: 385, endPoint x: 99, endPoint y: 421, distance: 37.9
click at [99, 421] on div at bounding box center [398, 674] width 797 height 1123
drag, startPoint x: 131, startPoint y: 385, endPoint x: 133, endPoint y: 413, distance: 27.4
click at [133, 413] on div at bounding box center [398, 674] width 797 height 1123
drag, startPoint x: 148, startPoint y: 386, endPoint x: 156, endPoint y: 410, distance: 24.8
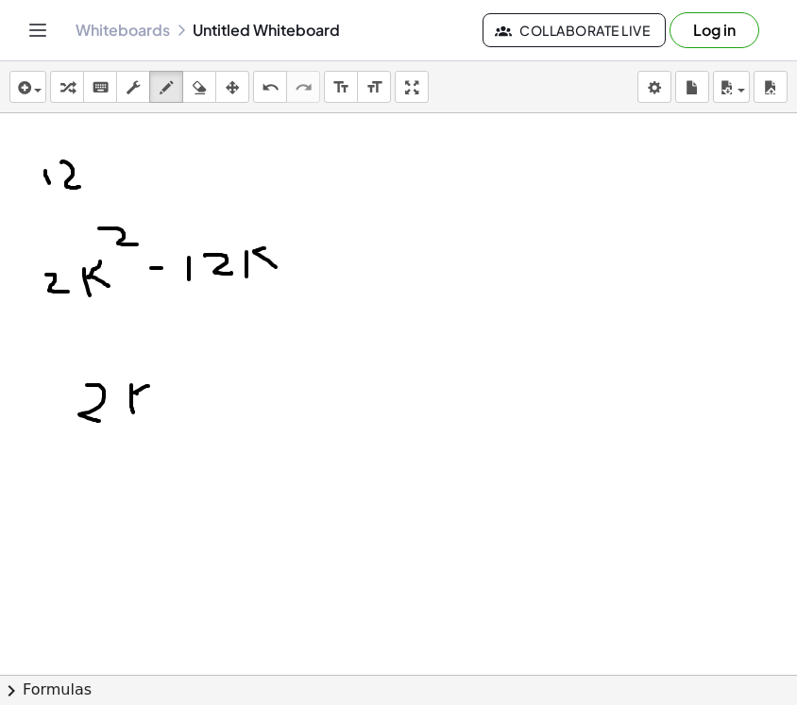
click at [156, 410] on div at bounding box center [398, 674] width 797 height 1123
drag, startPoint x: 53, startPoint y: 468, endPoint x: 59, endPoint y: 514, distance: 45.8
click at [59, 514] on div at bounding box center [398, 674] width 797 height 1123
drag, startPoint x: 63, startPoint y: 475, endPoint x: 67, endPoint y: 488, distance: 13.7
click at [67, 488] on div at bounding box center [398, 674] width 797 height 1123
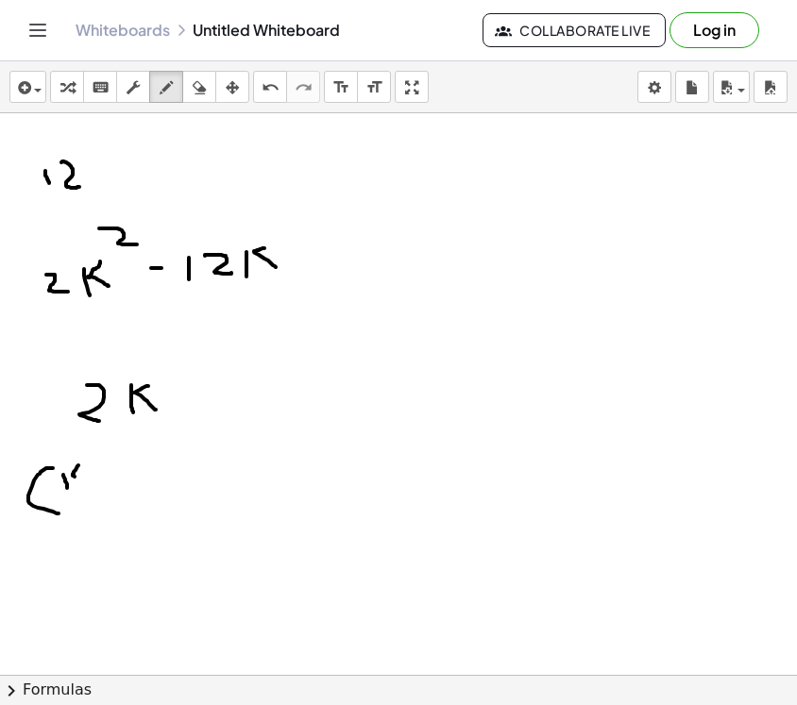
drag, startPoint x: 78, startPoint y: 465, endPoint x: 91, endPoint y: 487, distance: 24.9
click at [91, 487] on div at bounding box center [398, 674] width 797 height 1123
click at [111, 476] on div at bounding box center [398, 674] width 797 height 1123
drag, startPoint x: 142, startPoint y: 461, endPoint x: 139, endPoint y: 471, distance: 10.8
click at [139, 471] on div at bounding box center [398, 674] width 797 height 1123
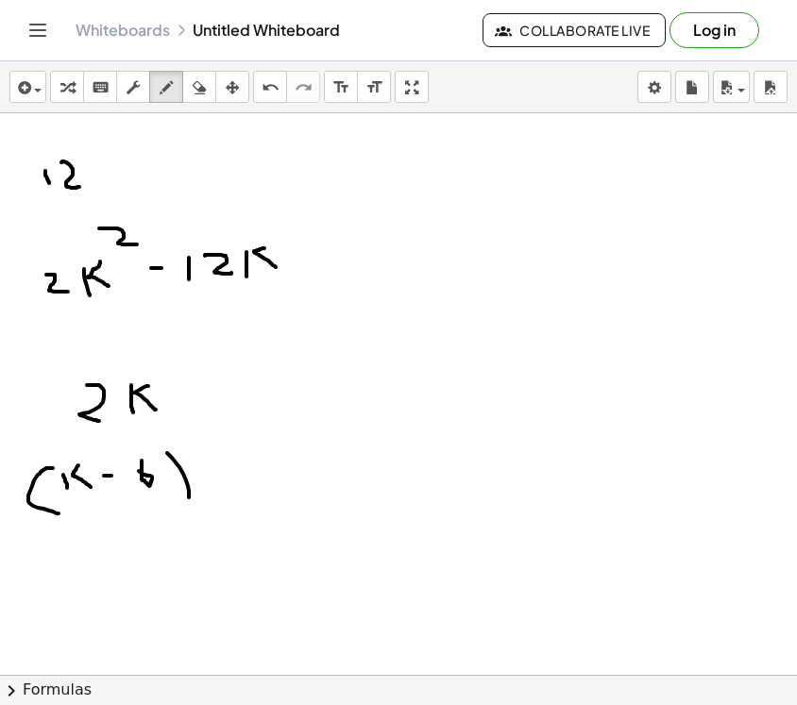
drag, startPoint x: 167, startPoint y: 453, endPoint x: 165, endPoint y: 505, distance: 52.0
click at [166, 505] on div at bounding box center [398, 674] width 797 height 1123
drag, startPoint x: 197, startPoint y: 379, endPoint x: 197, endPoint y: 408, distance: 29.3
click at [197, 408] on div at bounding box center [398, 674] width 797 height 1123
drag, startPoint x: 185, startPoint y: 395, endPoint x: 205, endPoint y: 395, distance: 19.8
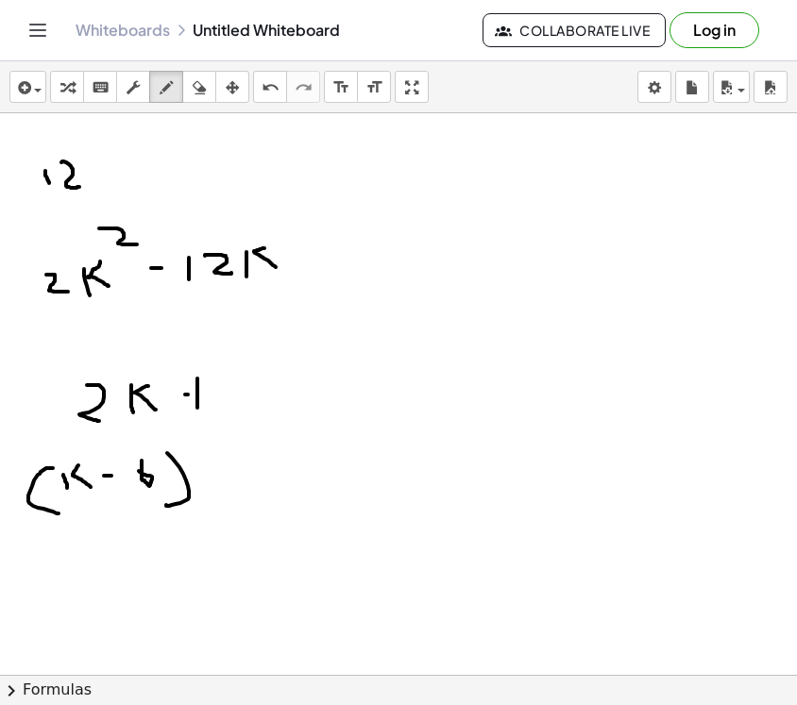
click at [205, 395] on div at bounding box center [398, 674] width 797 height 1123
drag, startPoint x: 233, startPoint y: 385, endPoint x: 229, endPoint y: 404, distance: 19.3
click at [230, 404] on div at bounding box center [398, 674] width 797 height 1123
